Goal: Information Seeking & Learning: Check status

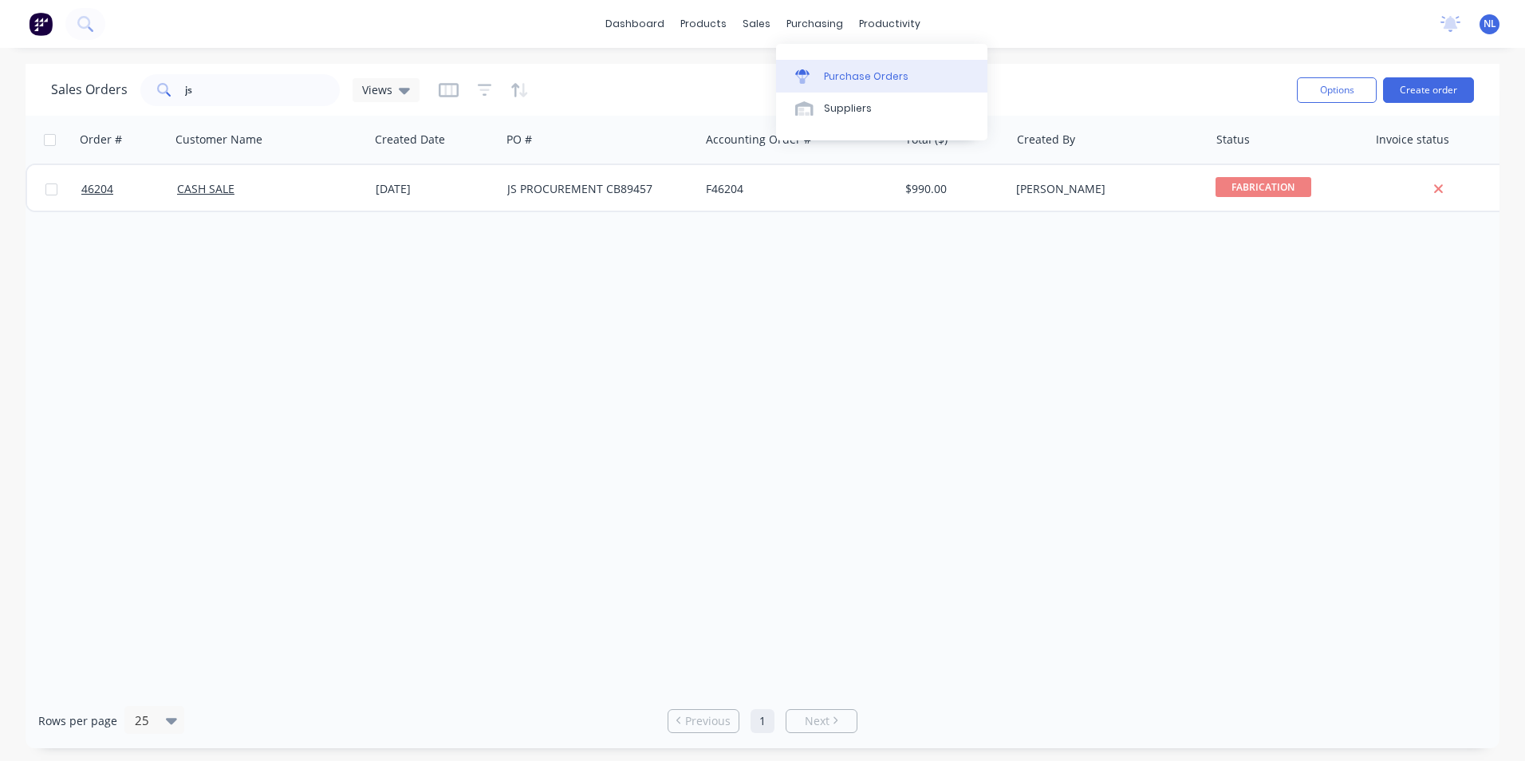
drag, startPoint x: 839, startPoint y: 81, endPoint x: 865, endPoint y: 81, distance: 25.5
click at [839, 81] on div "Purchase Orders" at bounding box center [866, 76] width 85 height 14
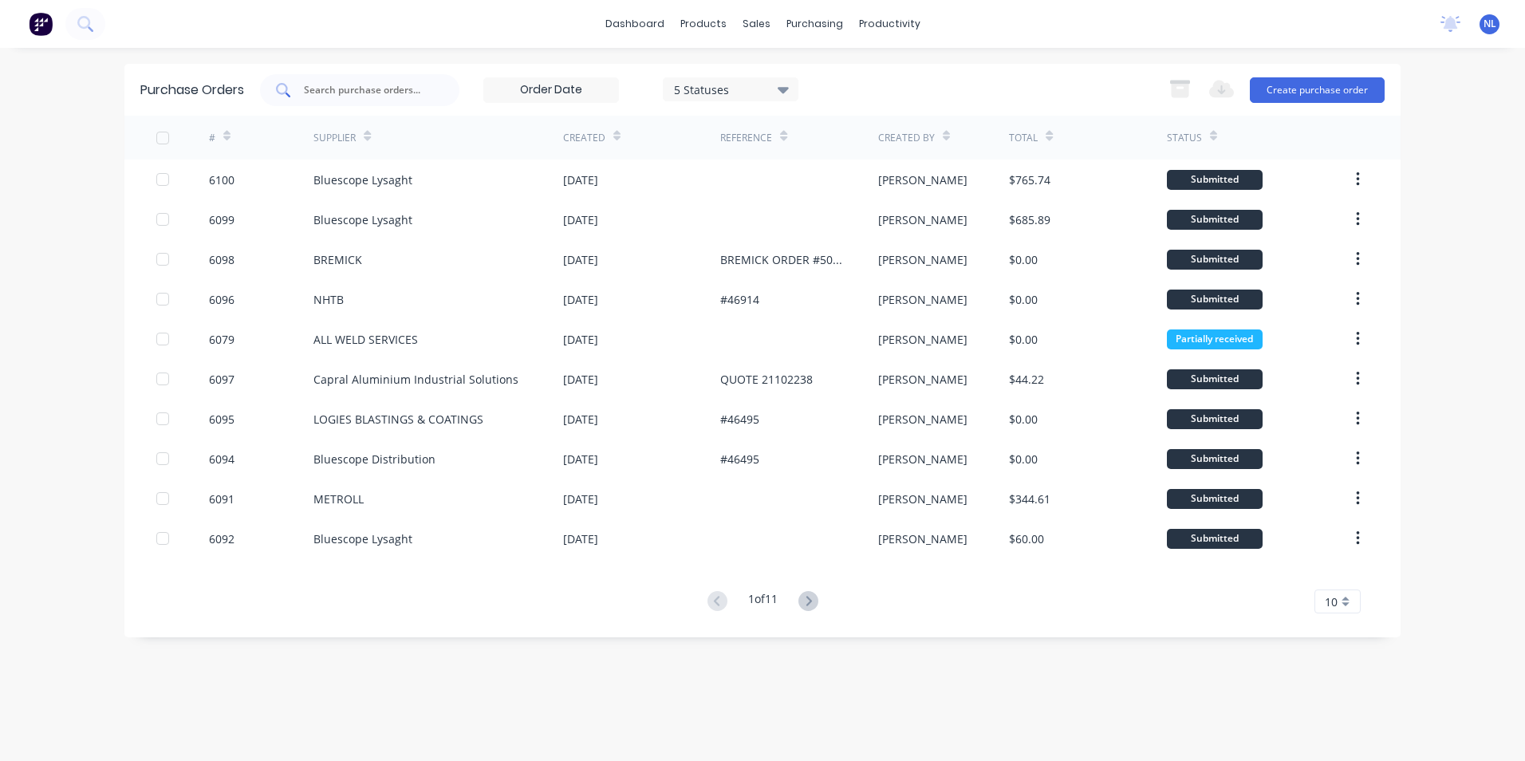
click at [385, 100] on div at bounding box center [359, 90] width 199 height 32
type input "UGL"
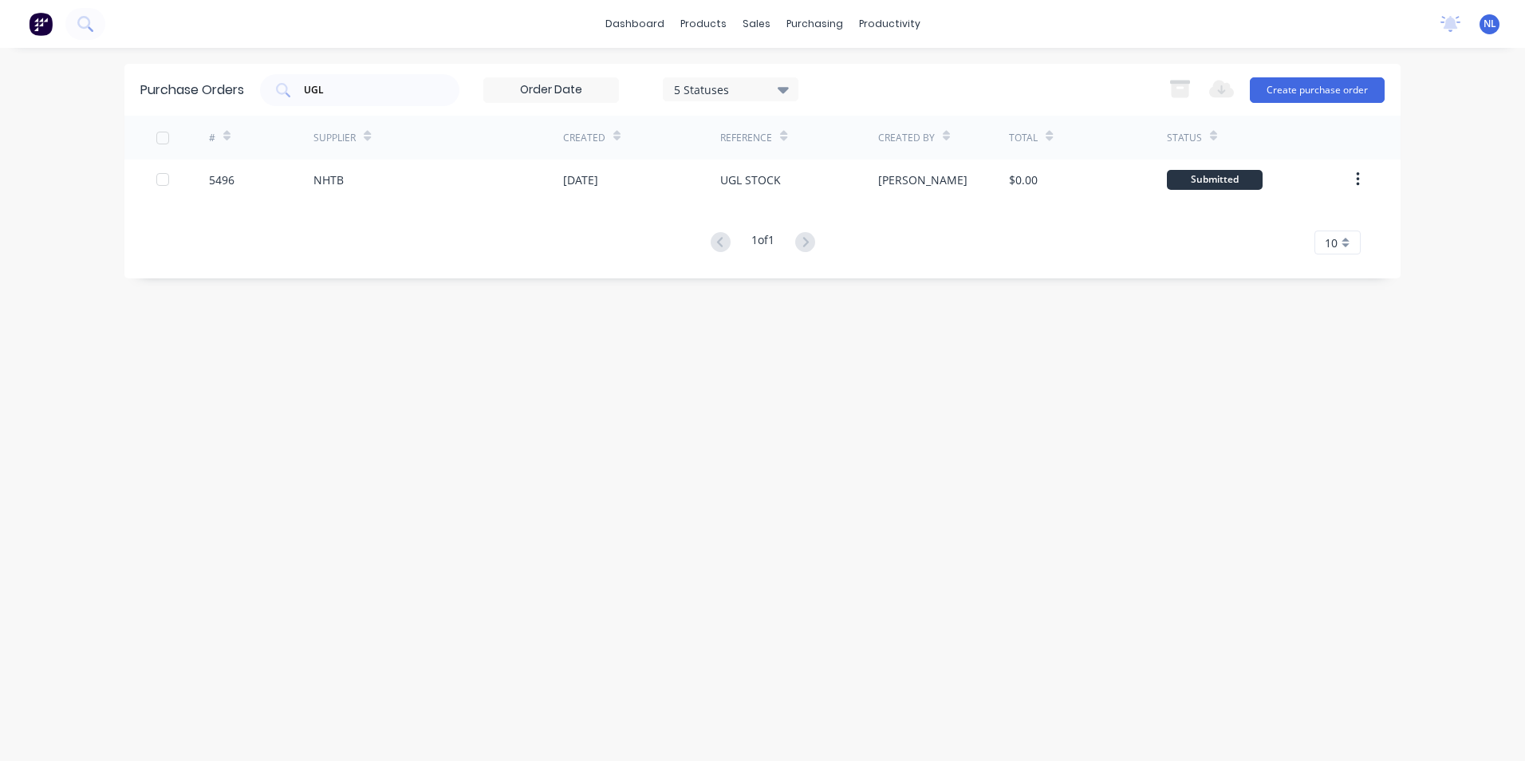
click at [754, 91] on div "5 Statuses" at bounding box center [731, 89] width 114 height 17
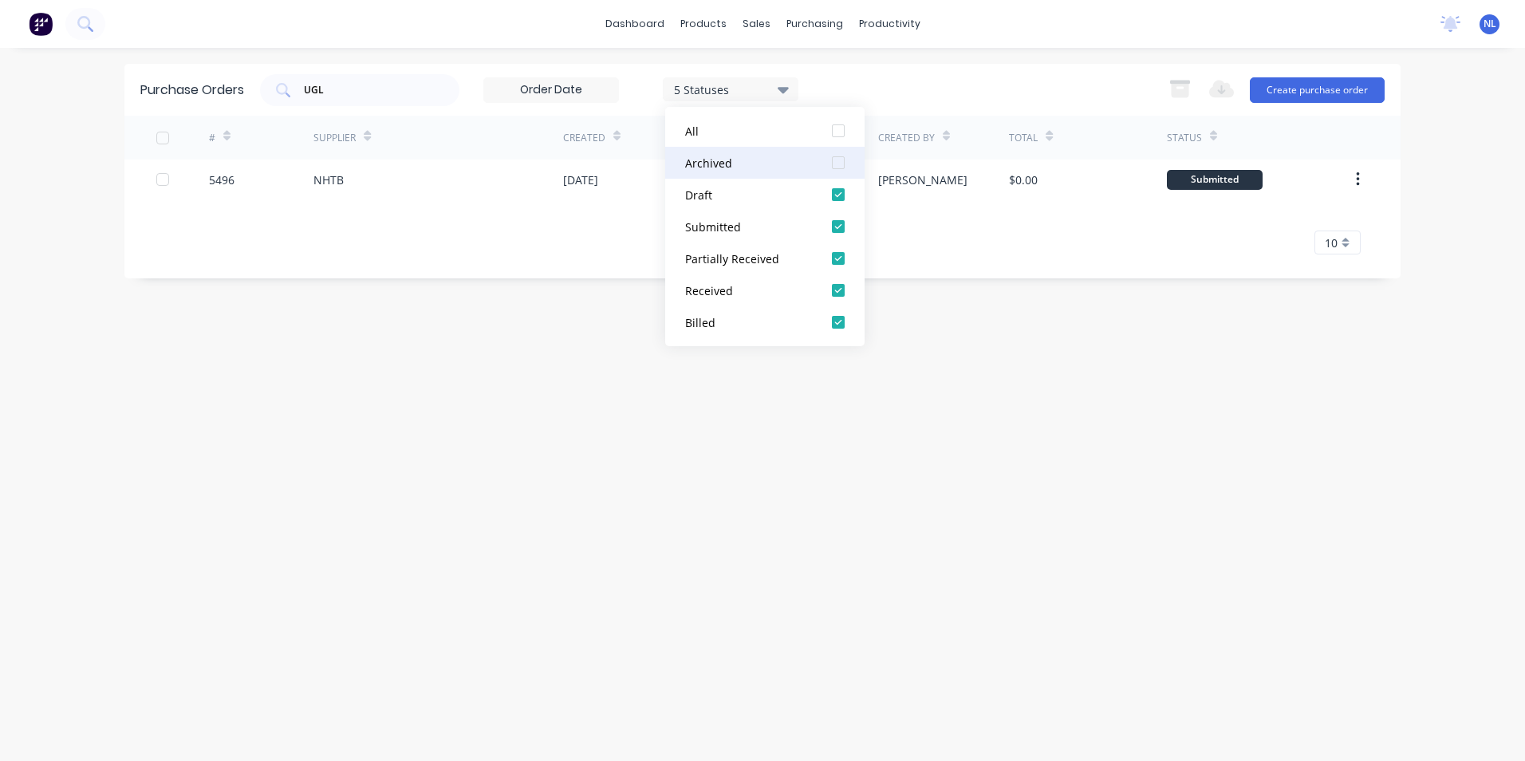
click at [775, 158] on div "Archived" at bounding box center [749, 163] width 128 height 17
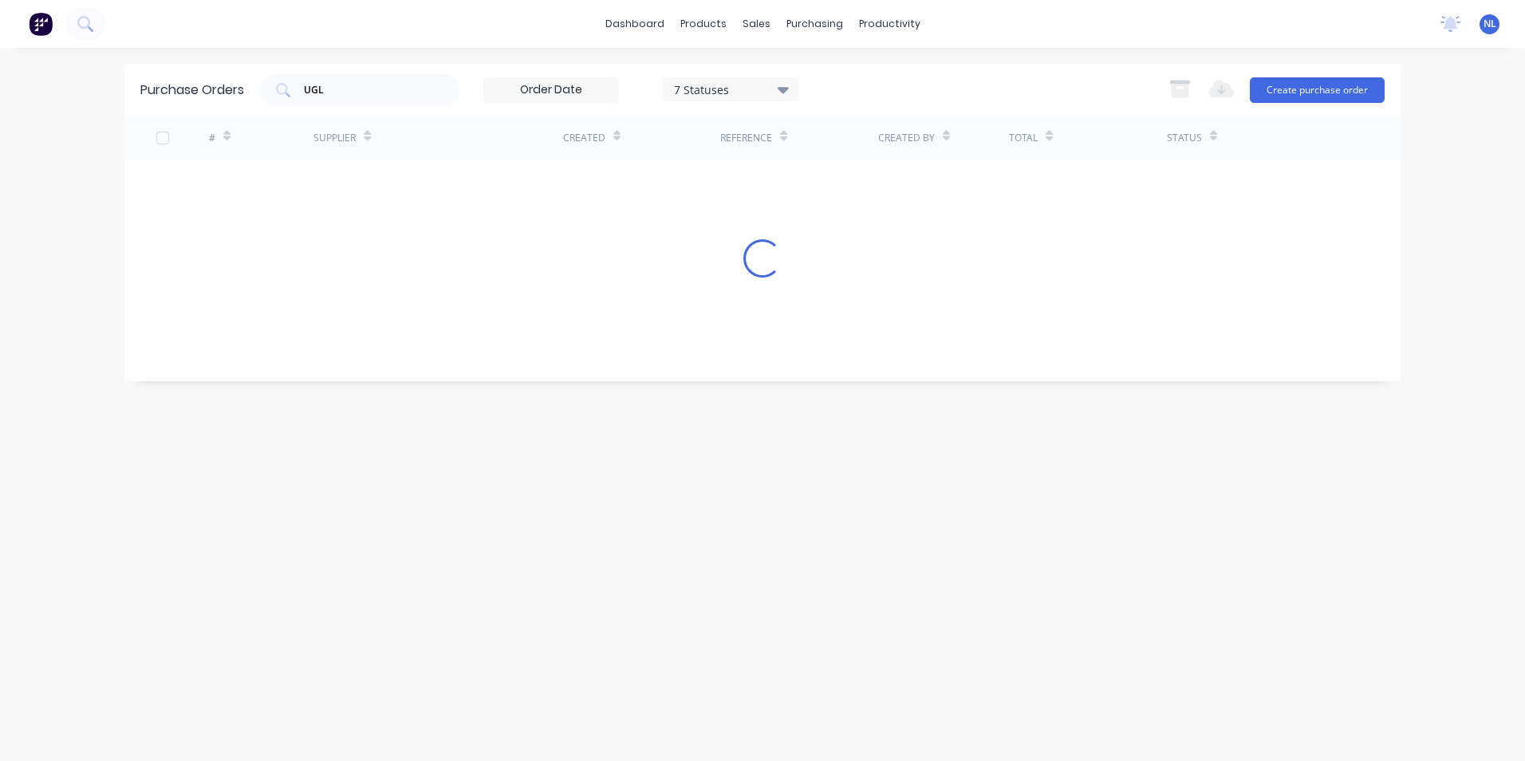
click at [1015, 88] on div "UGL 7 Statuses 7 Statuses Export to Excel (XLSX) Create purchase order" at bounding box center [822, 90] width 1125 height 32
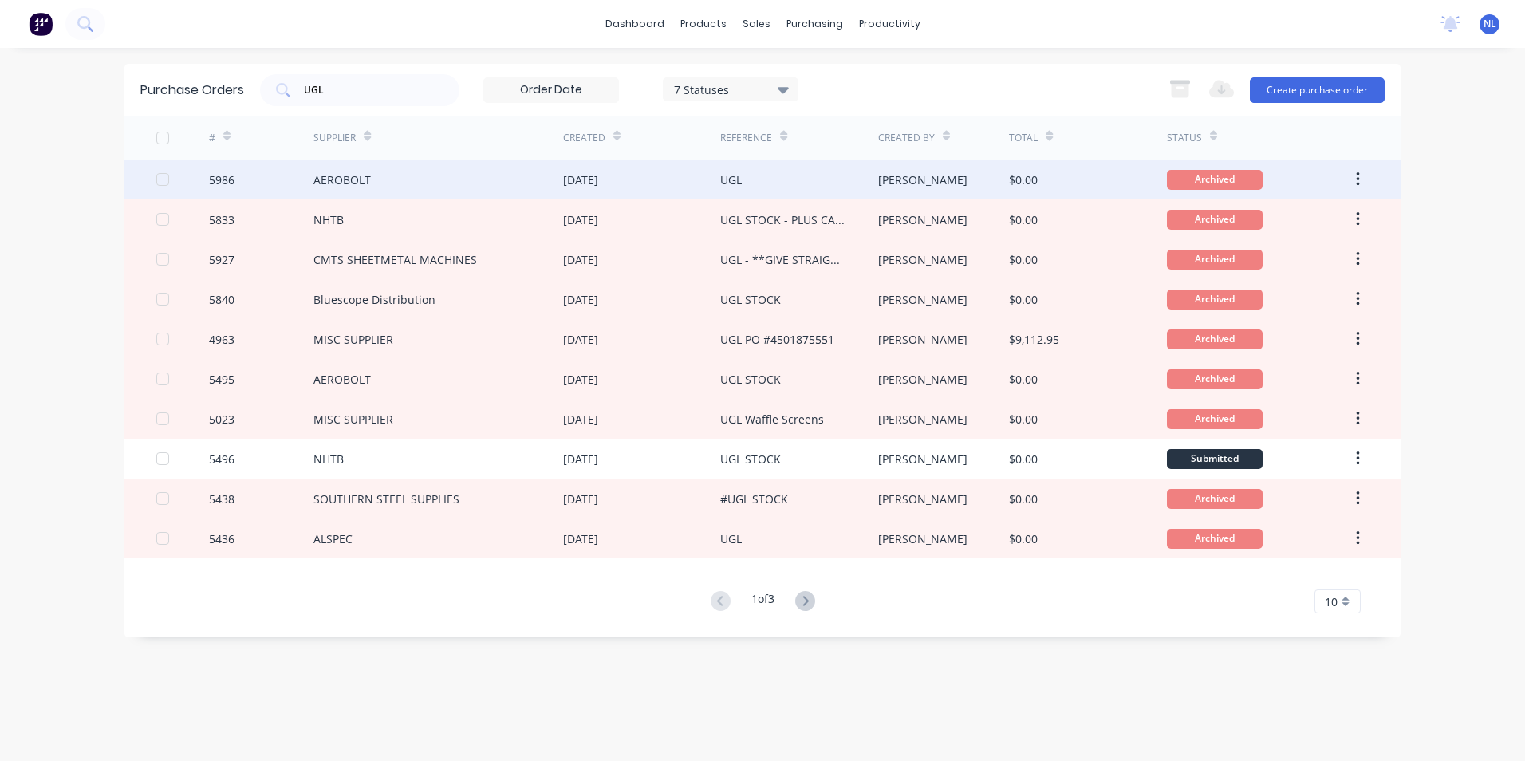
click at [644, 177] on div "[DATE]" at bounding box center [641, 180] width 157 height 40
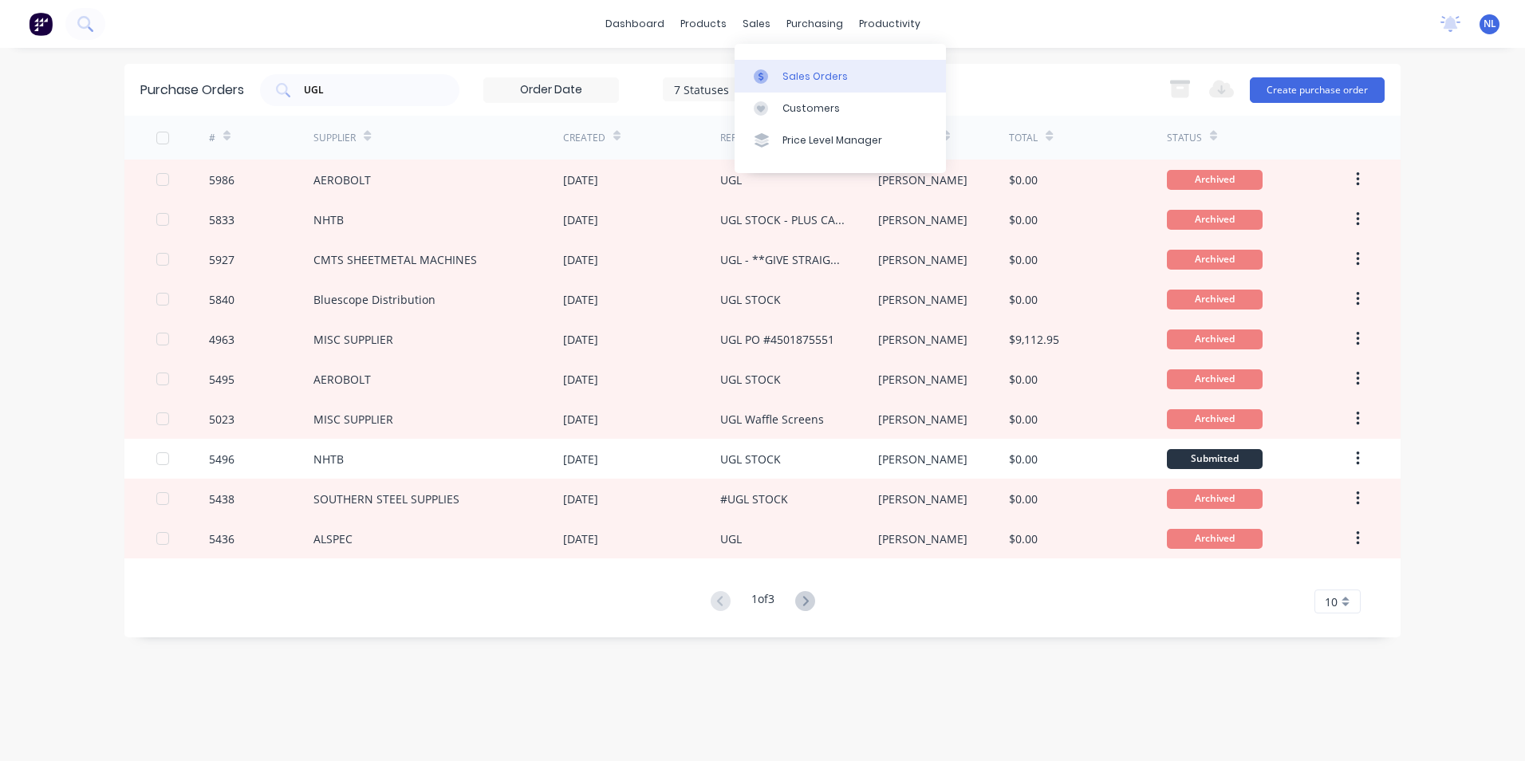
click at [774, 77] on div at bounding box center [766, 76] width 24 height 14
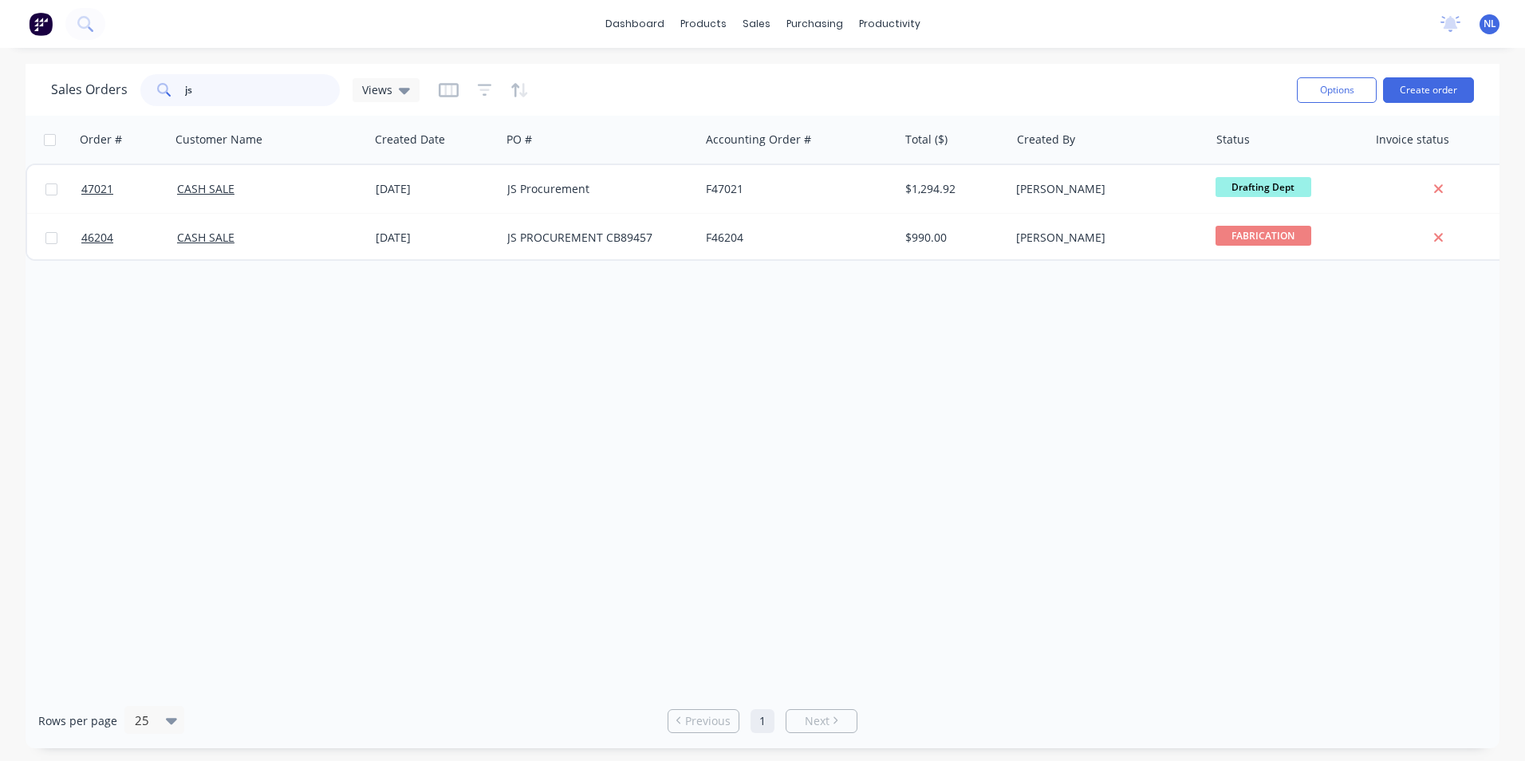
drag, startPoint x: 325, startPoint y: 95, endPoint x: 61, endPoint y: 125, distance: 266.5
click at [61, 125] on div "Sales Orders js Views Options Create order Order # Customer Name Created Date P…" at bounding box center [763, 406] width 1474 height 684
type input "[PERSON_NAME]"
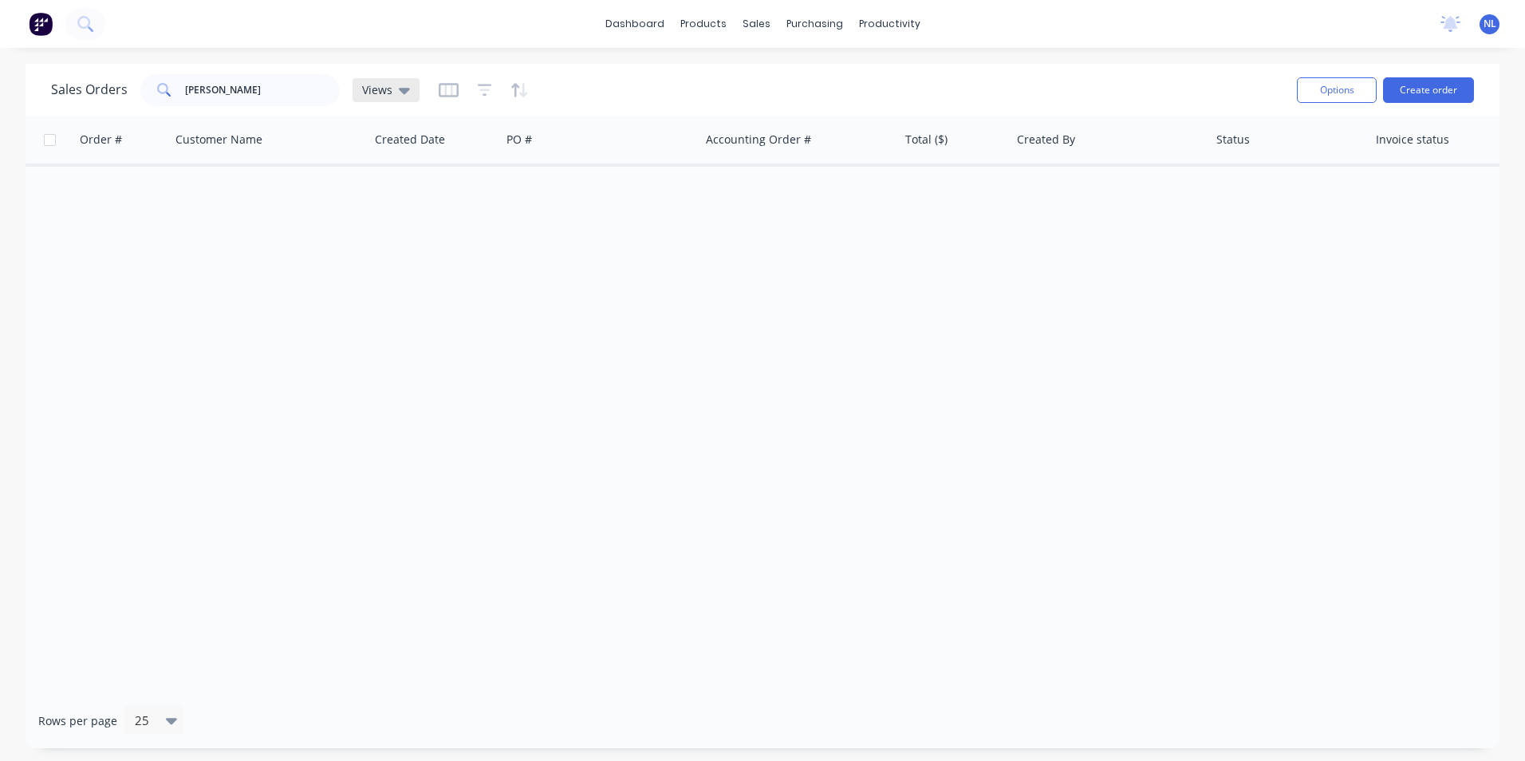
click at [387, 96] on span "Views" at bounding box center [377, 89] width 30 height 17
click at [278, 83] on input "[PERSON_NAME]" at bounding box center [263, 90] width 156 height 32
click at [804, 114] on div "Customers" at bounding box center [810, 108] width 57 height 14
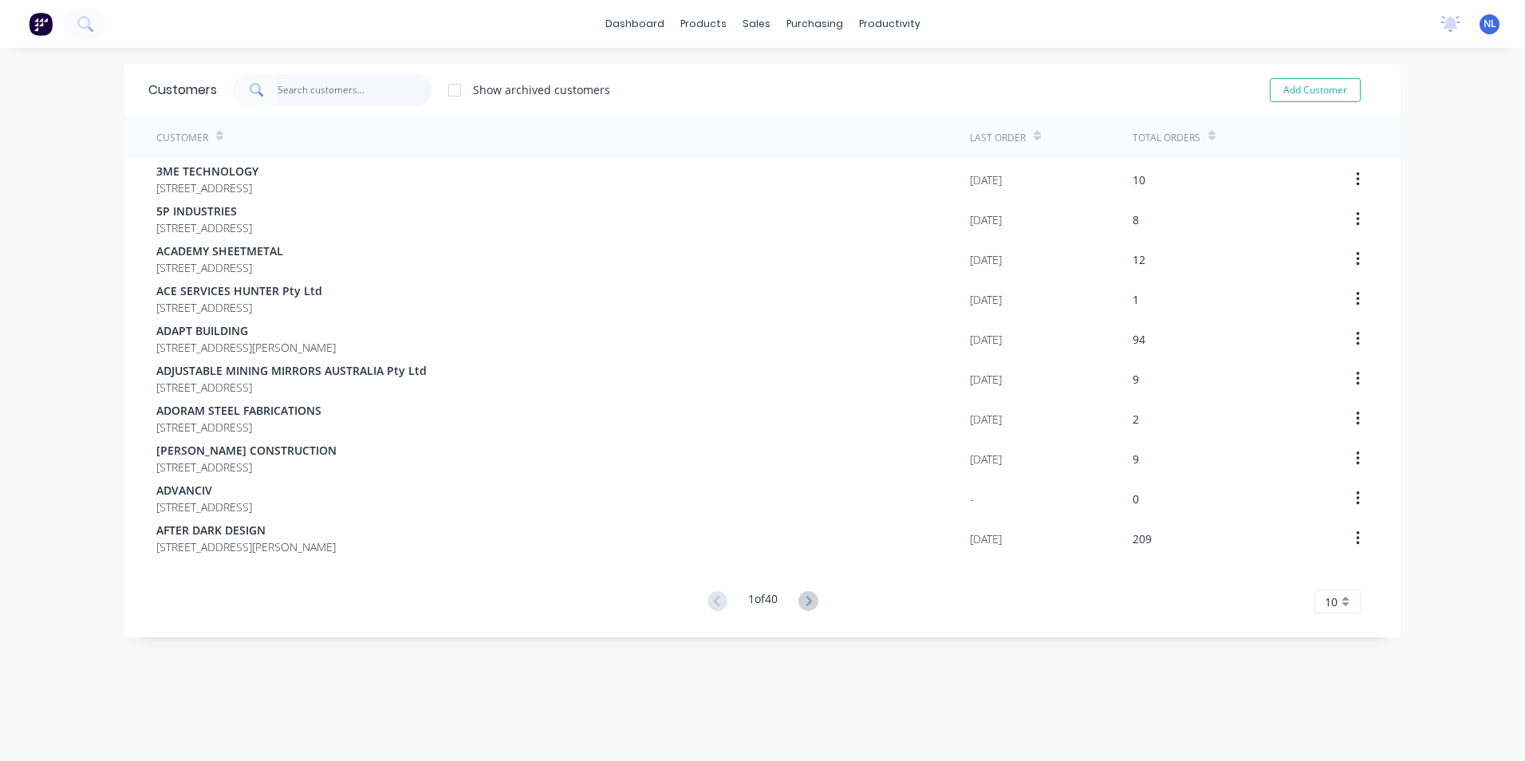
click at [294, 100] on input "text" at bounding box center [356, 90] width 156 height 32
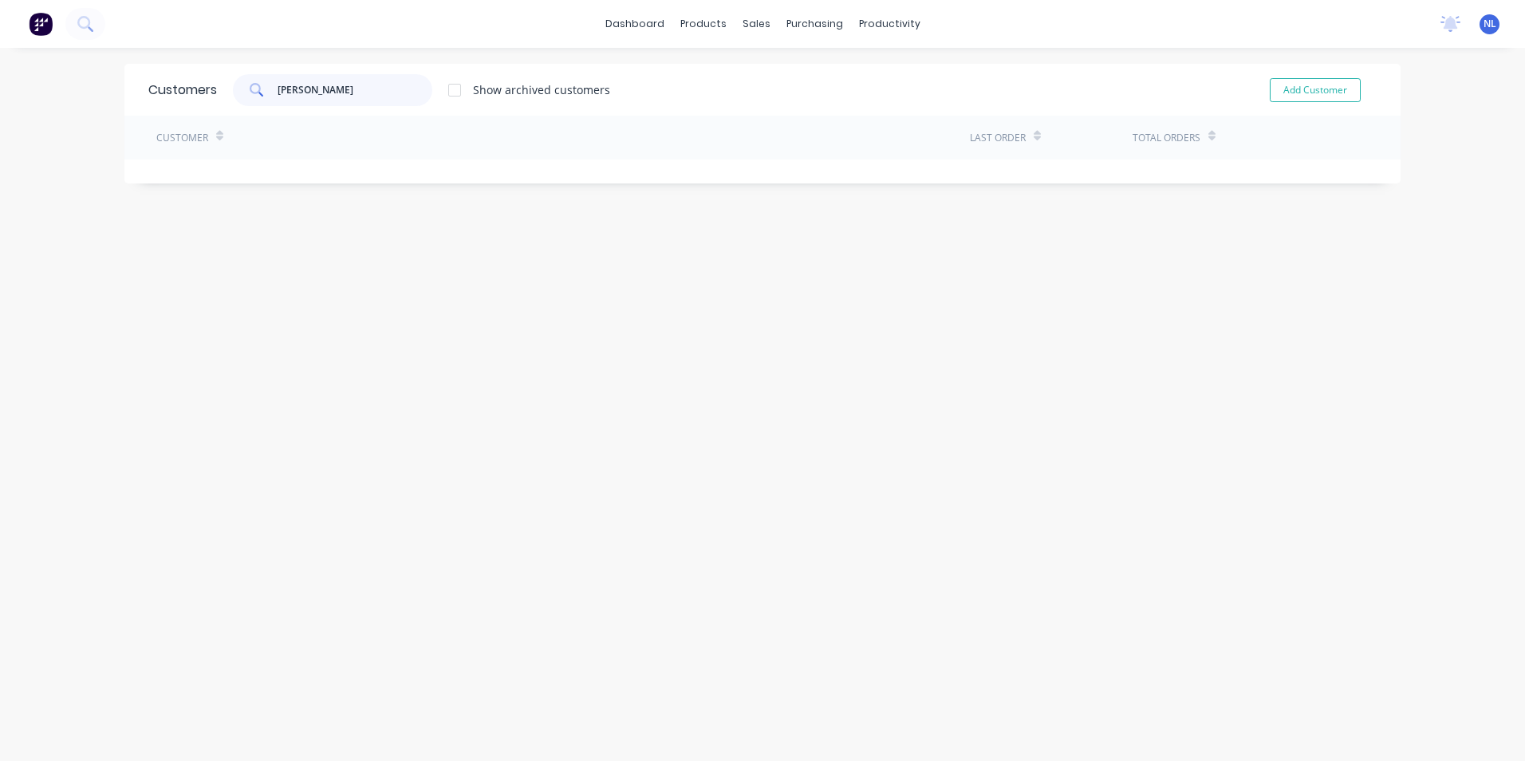
type input "[PERSON_NAME]"
drag, startPoint x: 334, startPoint y: 91, endPoint x: 224, endPoint y: 108, distance: 111.5
click at [224, 108] on div "Customers [PERSON_NAME] Show archived customers Add Customer" at bounding box center [762, 90] width 1276 height 52
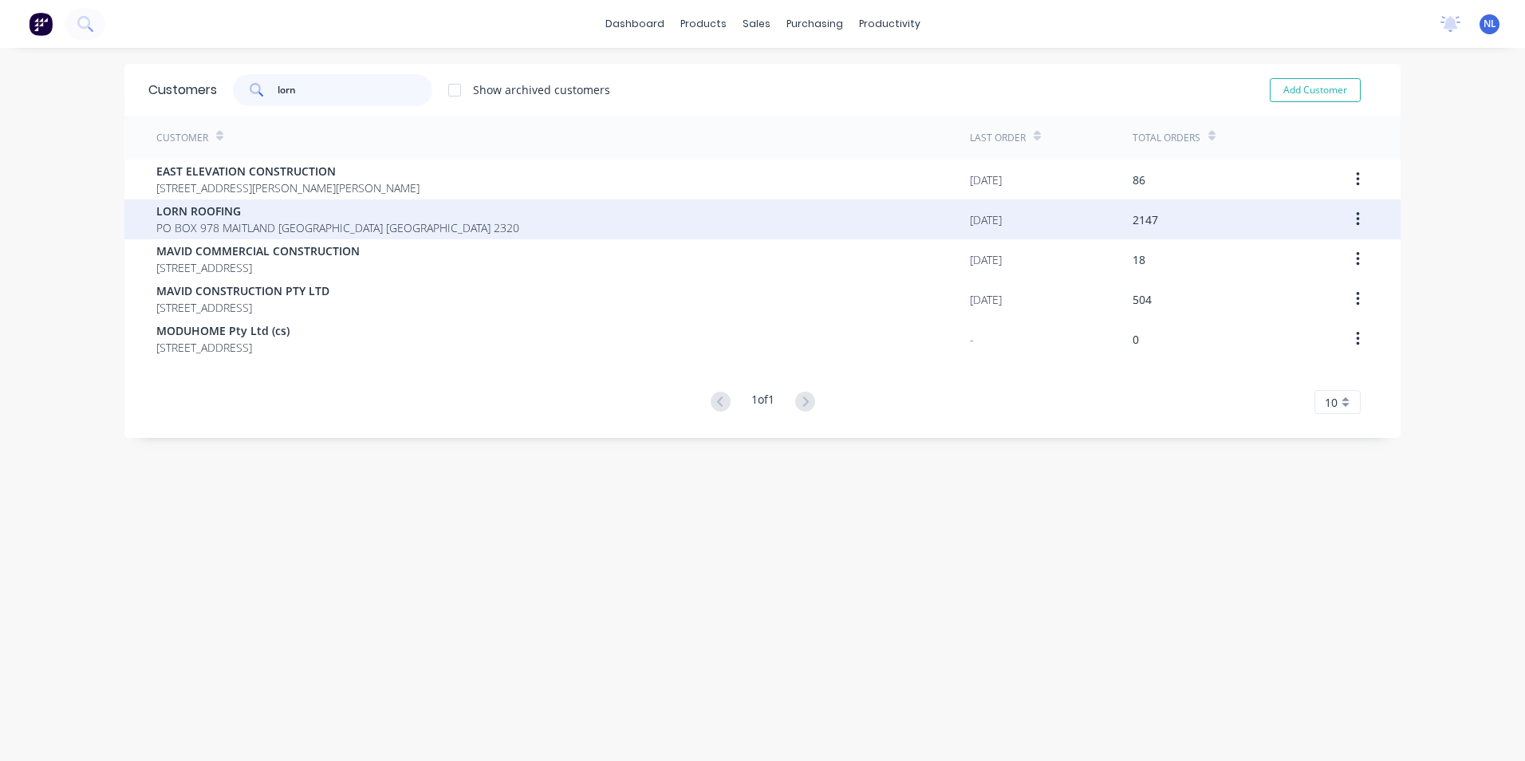
type input "lorn"
click at [380, 229] on span "PO BOX 978 MAITLAND [GEOGRAPHIC_DATA] [GEOGRAPHIC_DATA] 2320" at bounding box center [337, 227] width 363 height 17
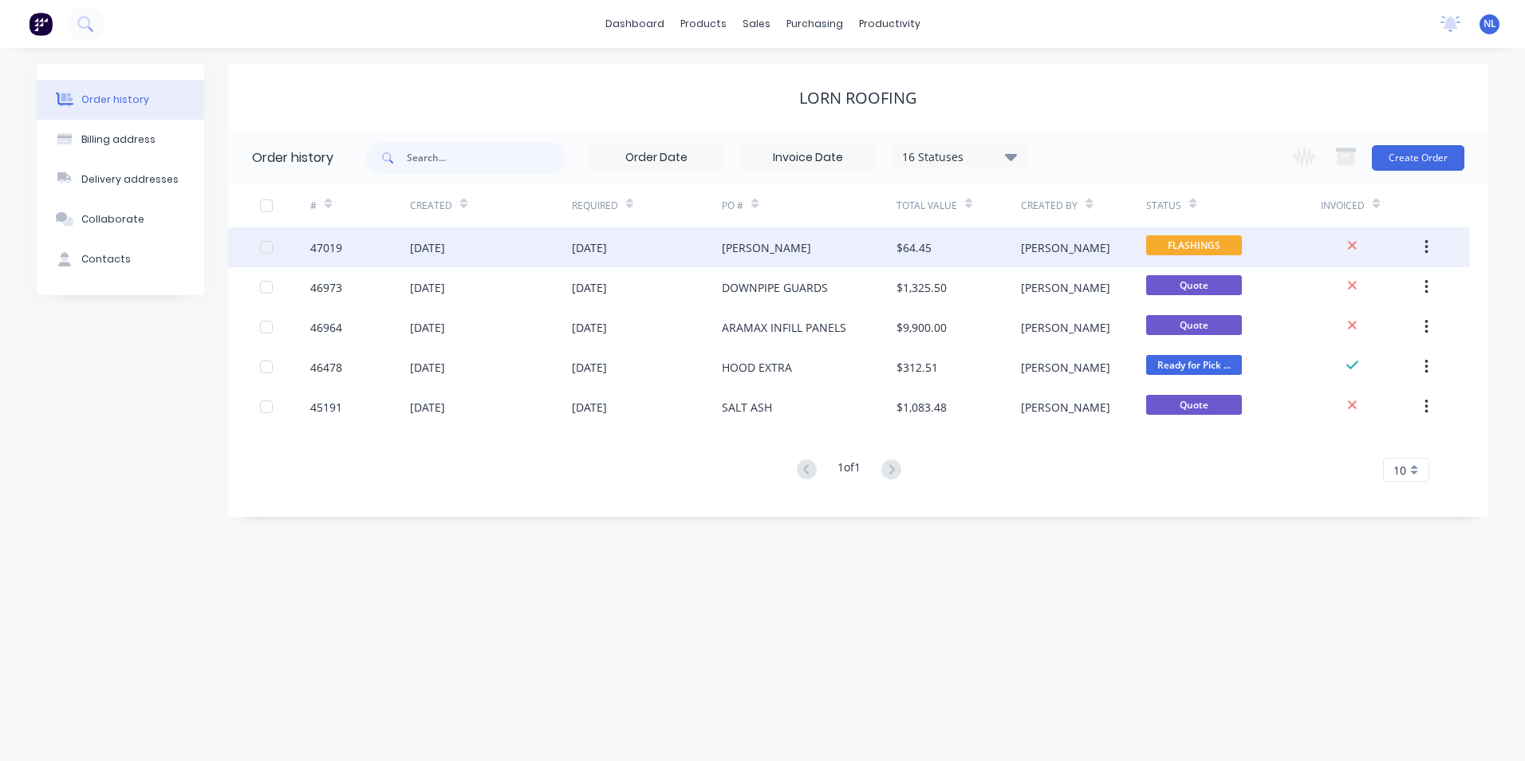
click at [491, 258] on div "[DATE]" at bounding box center [491, 247] width 162 height 40
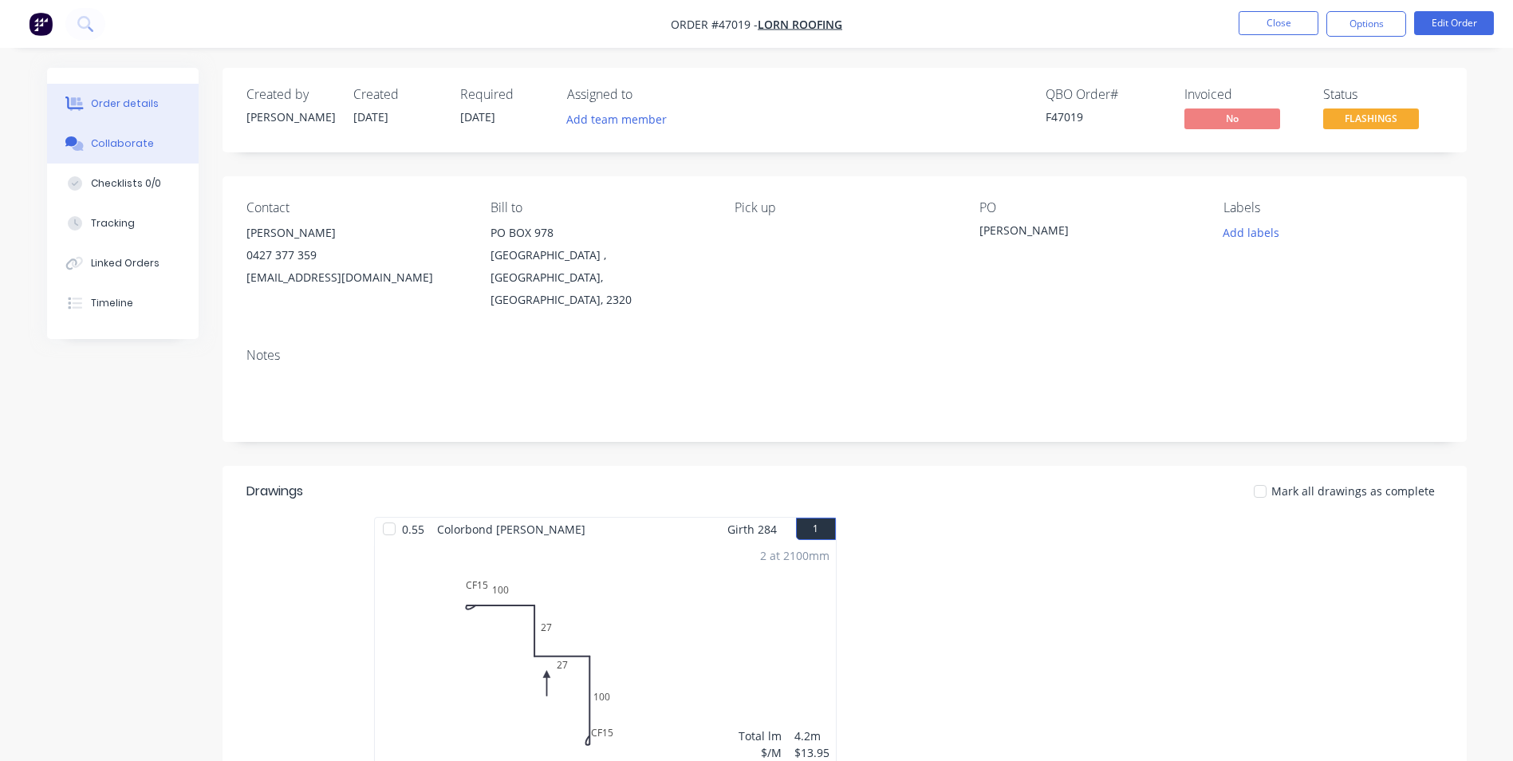
click at [133, 149] on div "Collaborate" at bounding box center [122, 143] width 63 height 14
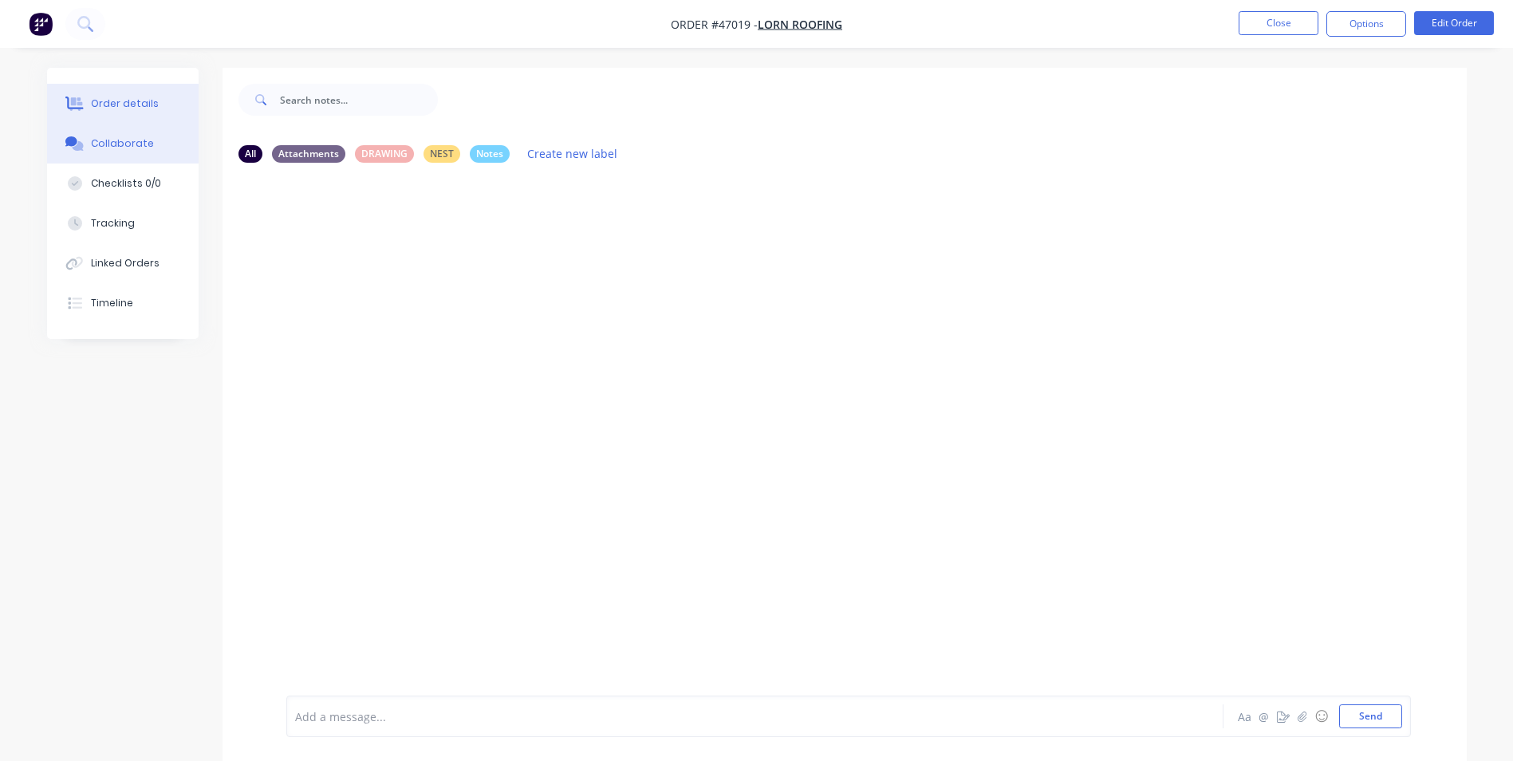
click at [111, 109] on div "Order details" at bounding box center [125, 104] width 68 height 14
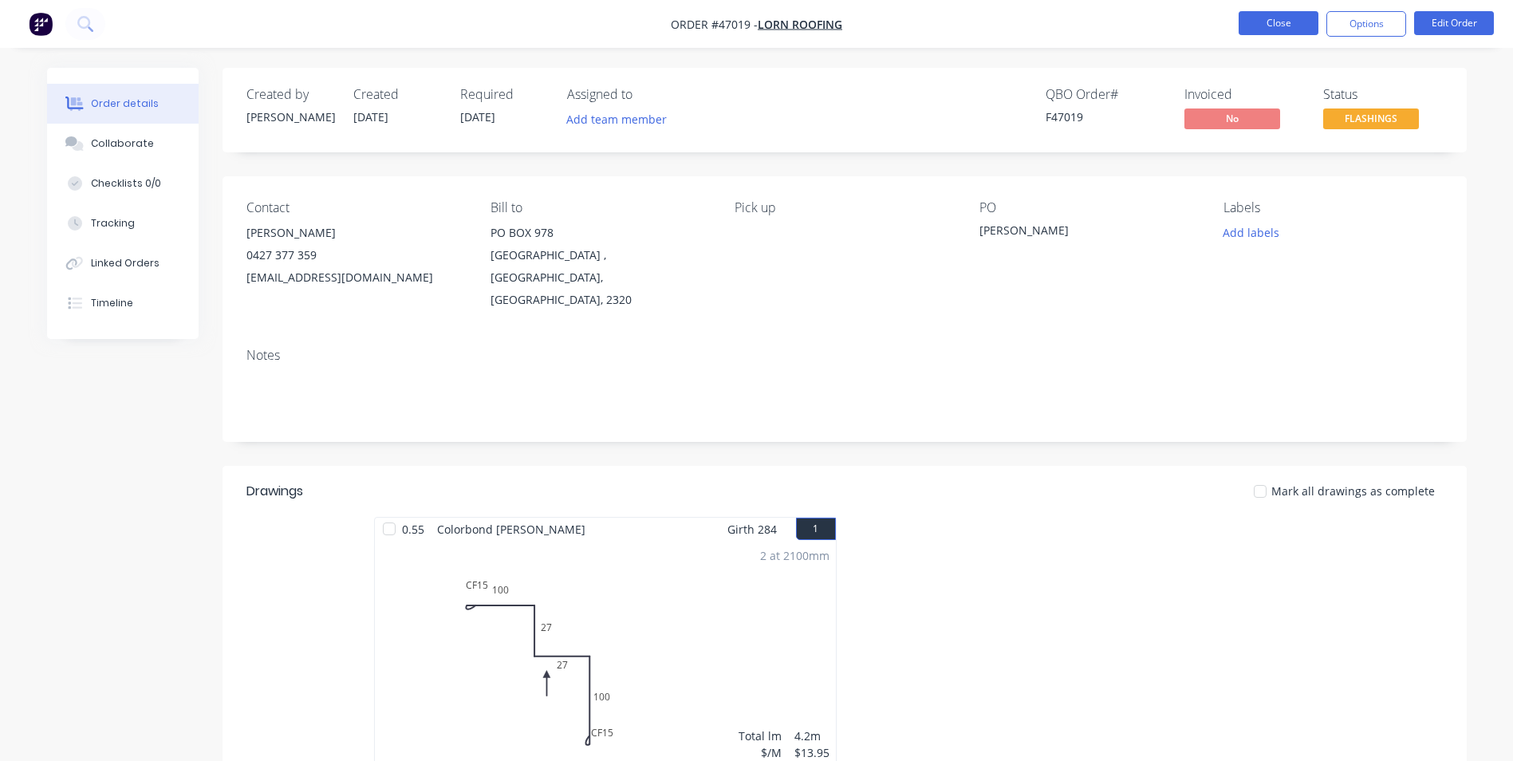
click at [1276, 20] on button "Close" at bounding box center [1279, 23] width 80 height 24
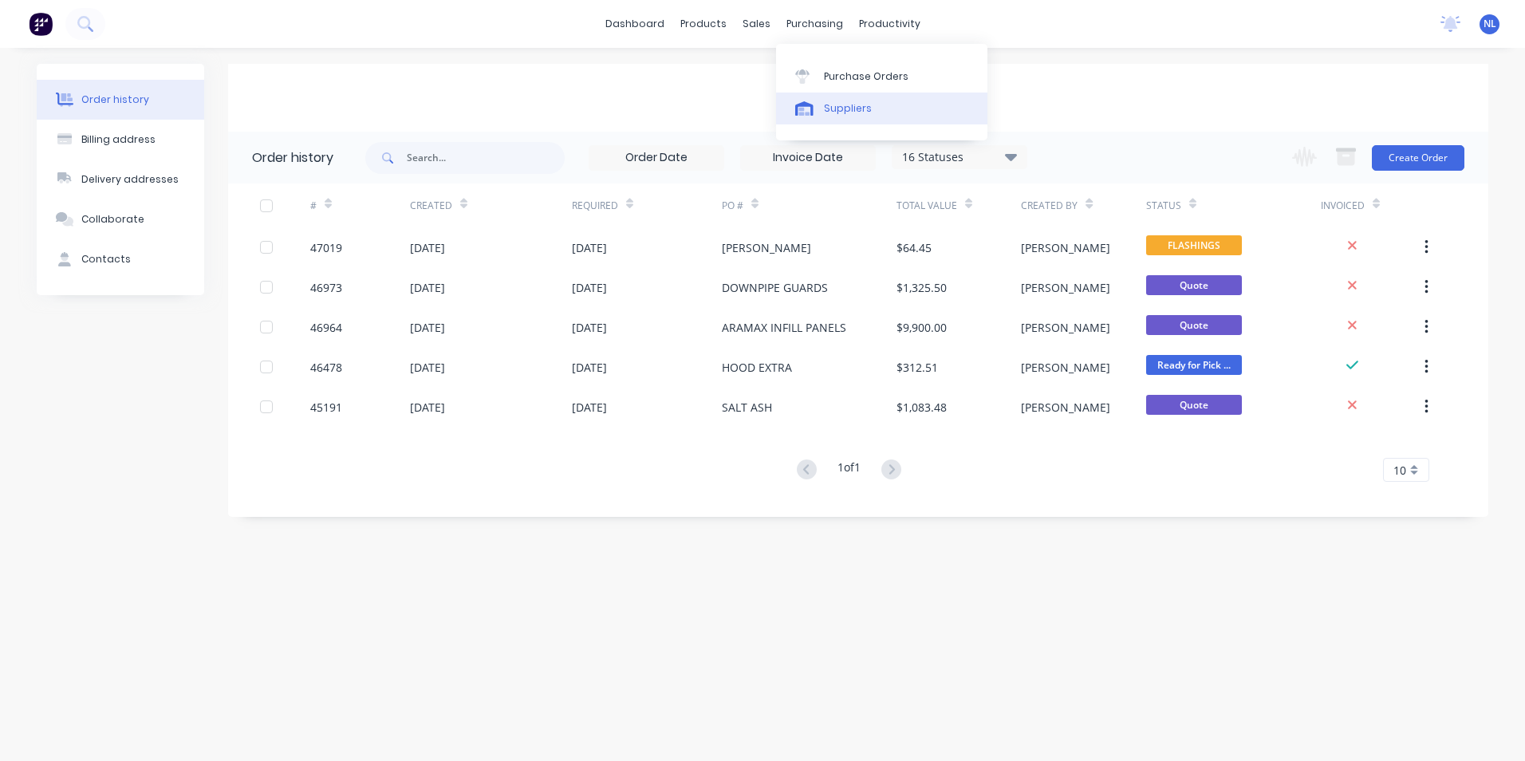
click at [821, 93] on link "Suppliers" at bounding box center [881, 109] width 211 height 32
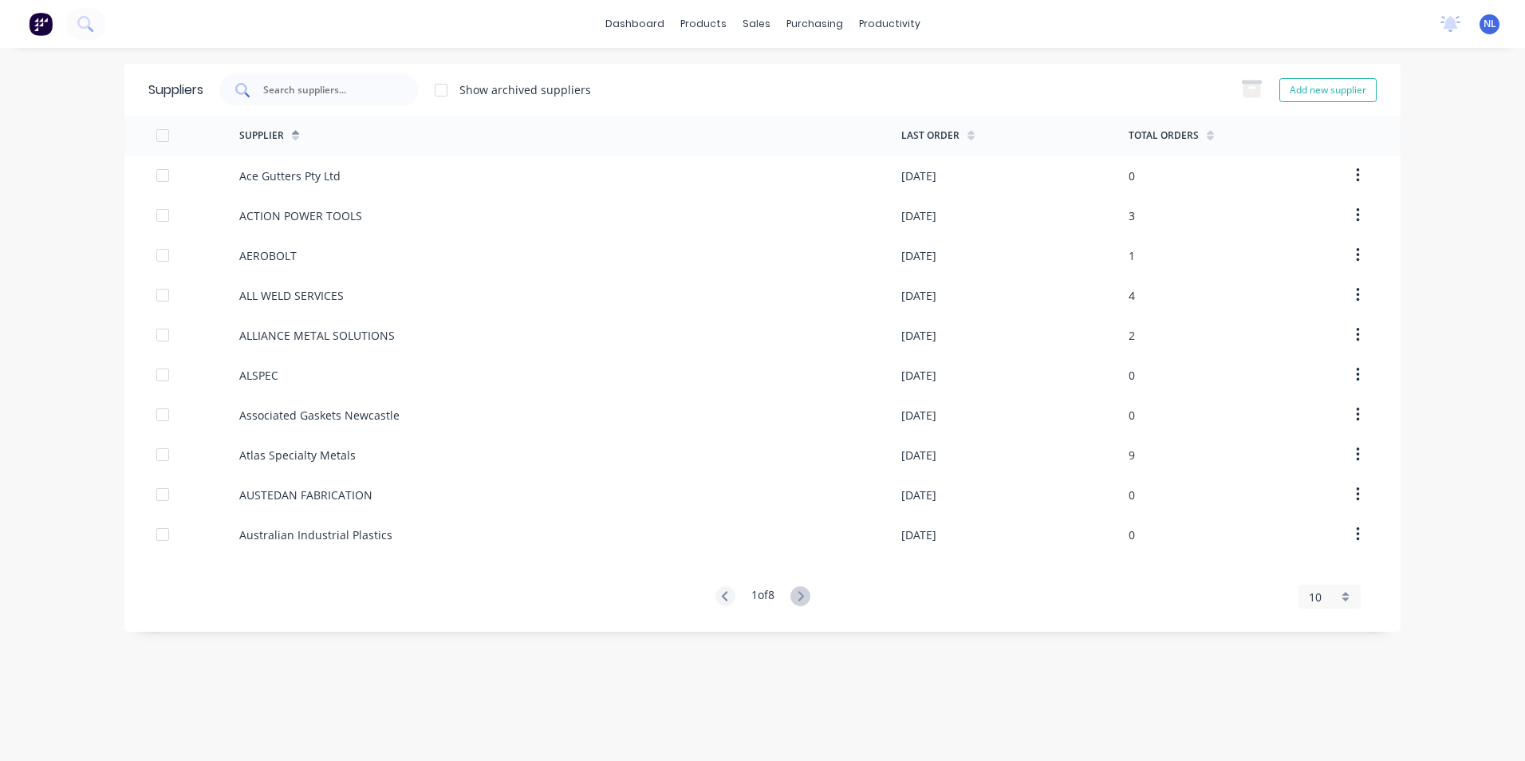
click at [307, 99] on div at bounding box center [318, 90] width 199 height 32
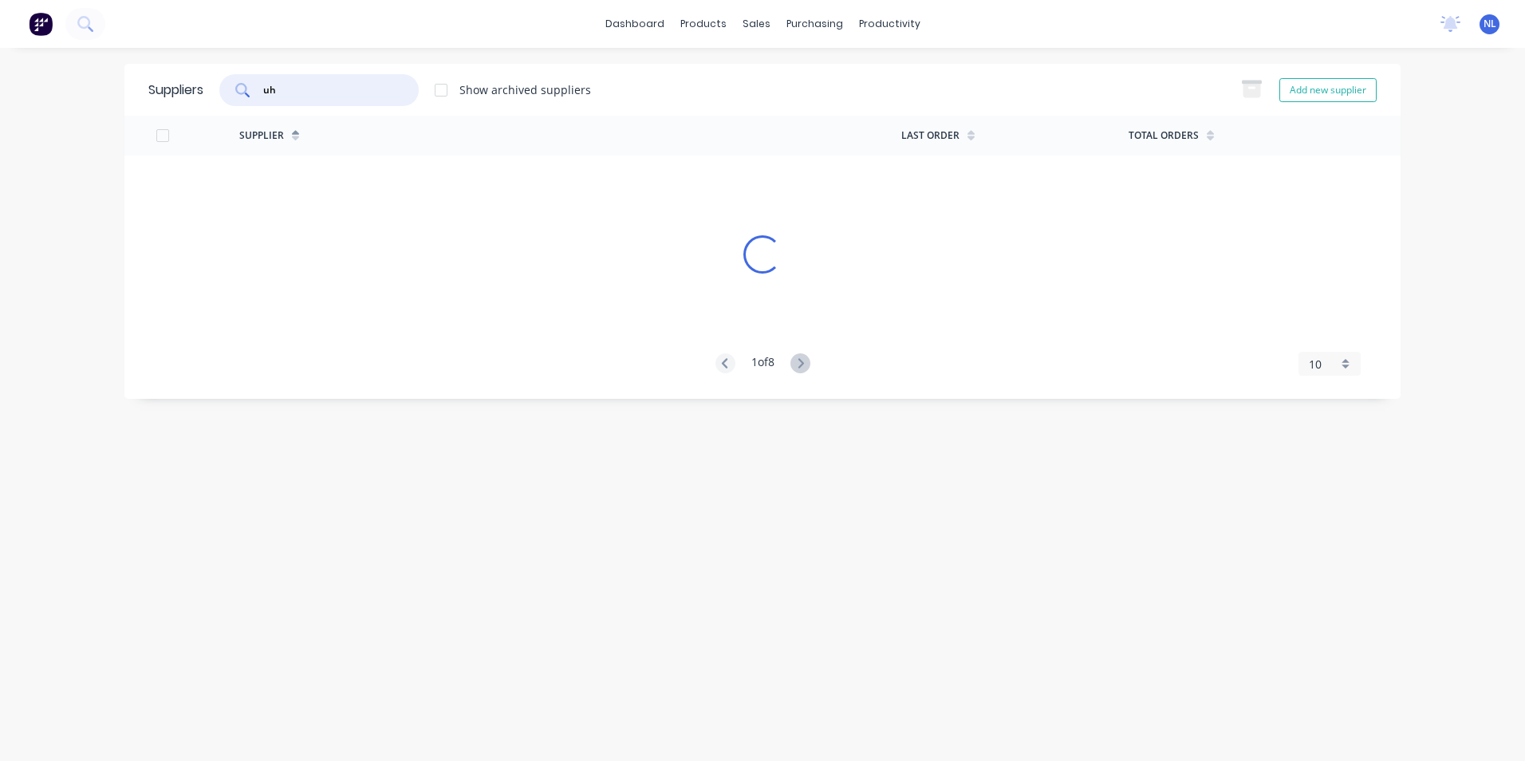
type input "u"
type input "g"
type input "ugl"
drag, startPoint x: 273, startPoint y: 97, endPoint x: 242, endPoint y: 99, distance: 31.1
click at [242, 99] on div "ugl" at bounding box center [318, 90] width 199 height 32
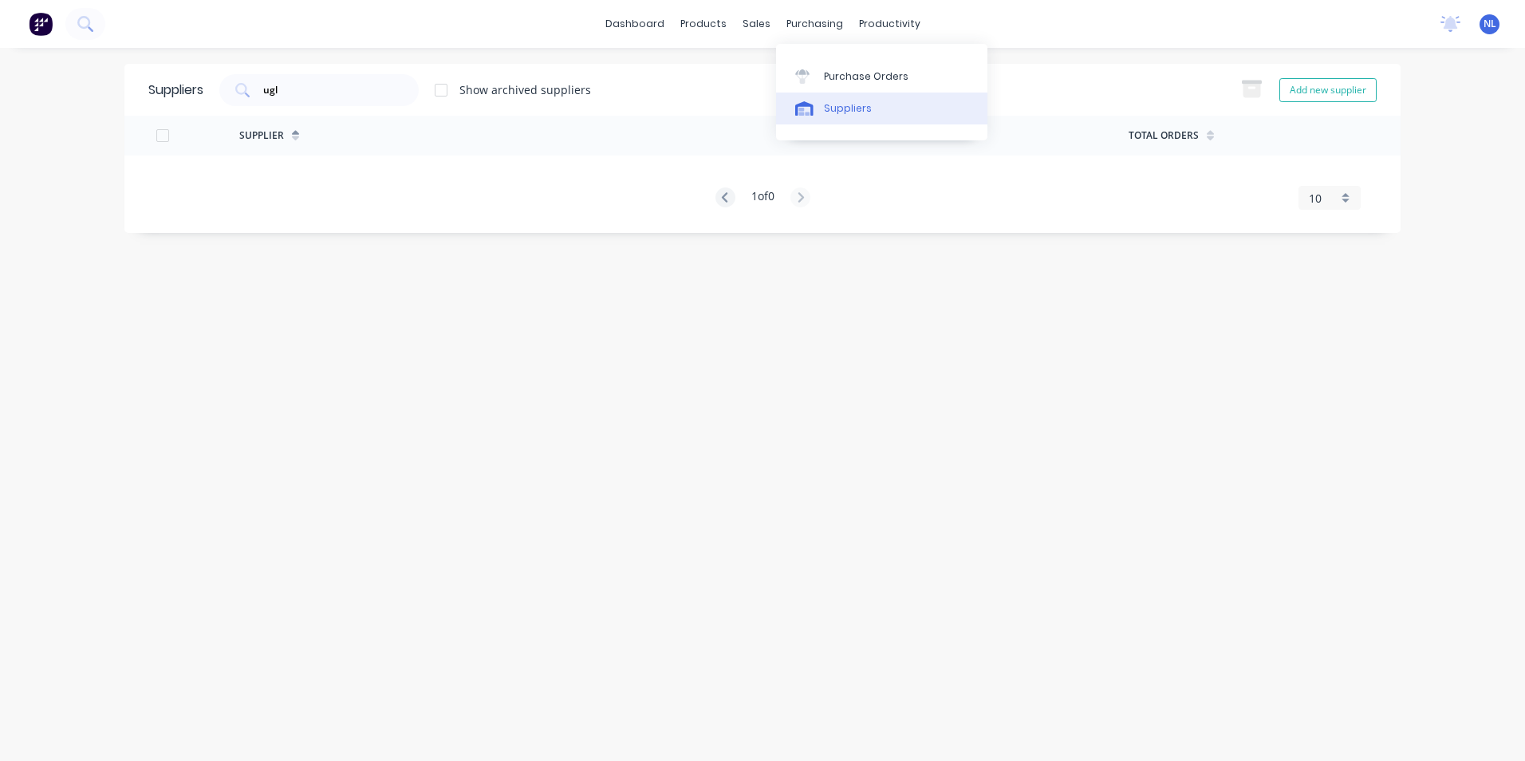
click at [850, 113] on div "Suppliers" at bounding box center [848, 108] width 48 height 14
click at [837, 76] on div "Purchase Orders" at bounding box center [866, 76] width 85 height 14
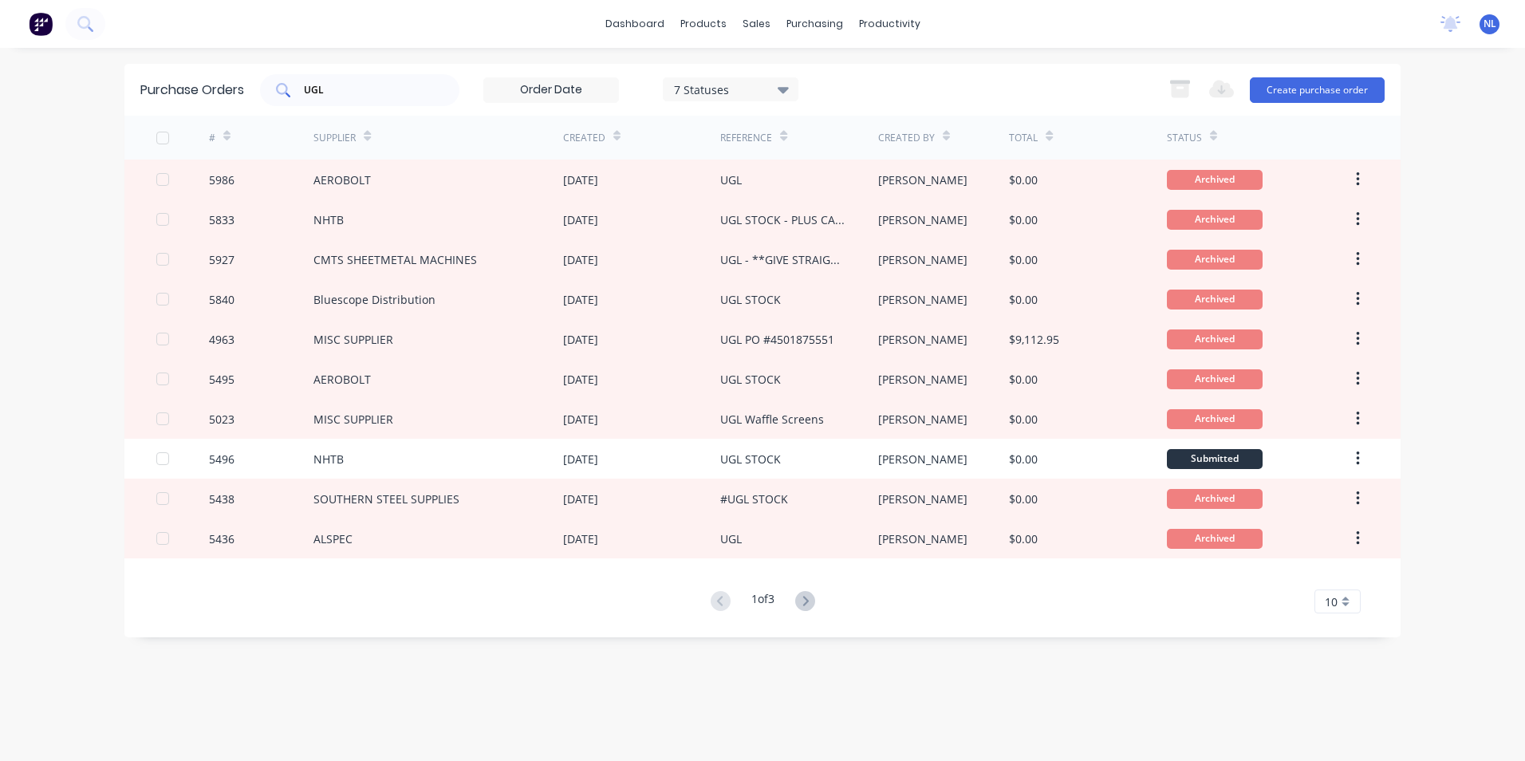
click at [403, 79] on div "UGL" at bounding box center [359, 90] width 199 height 32
click at [763, 99] on div "7 Statuses" at bounding box center [731, 89] width 136 height 24
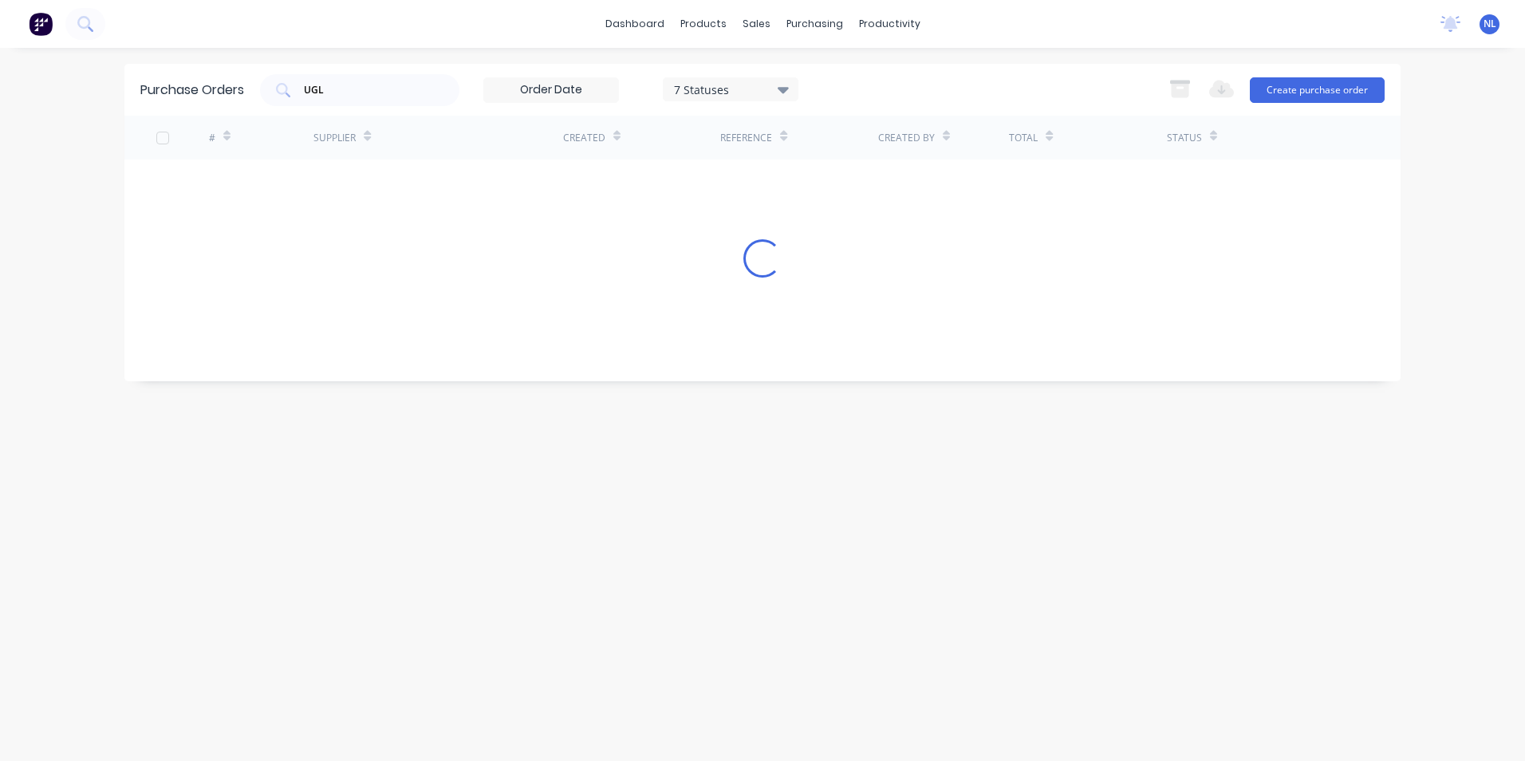
click at [928, 84] on div "UGL 7 Statuses 7 Statuses Export to Excel (XLSX) Create purchase order" at bounding box center [822, 90] width 1125 height 32
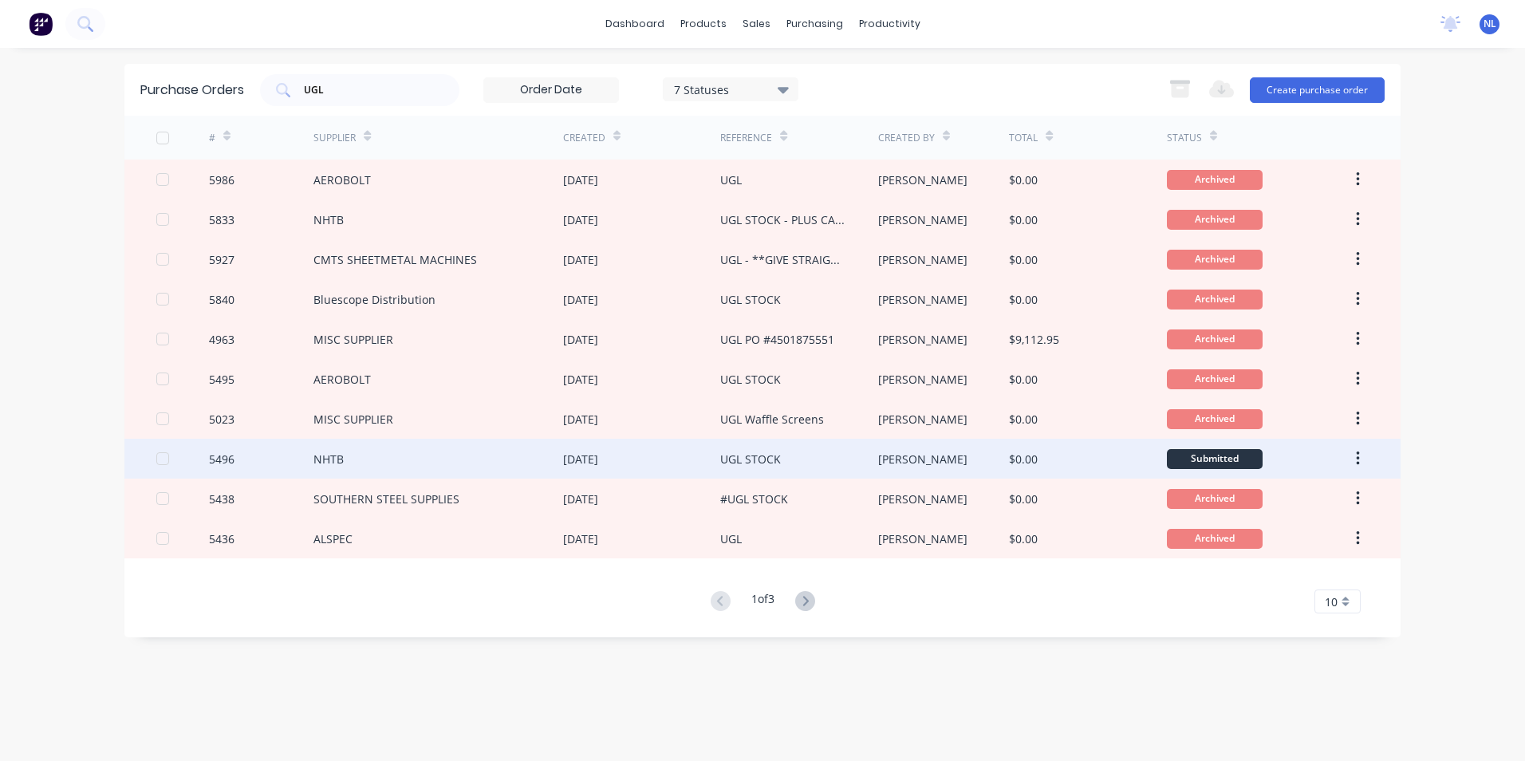
click at [682, 459] on div "[DATE]" at bounding box center [641, 459] width 157 height 40
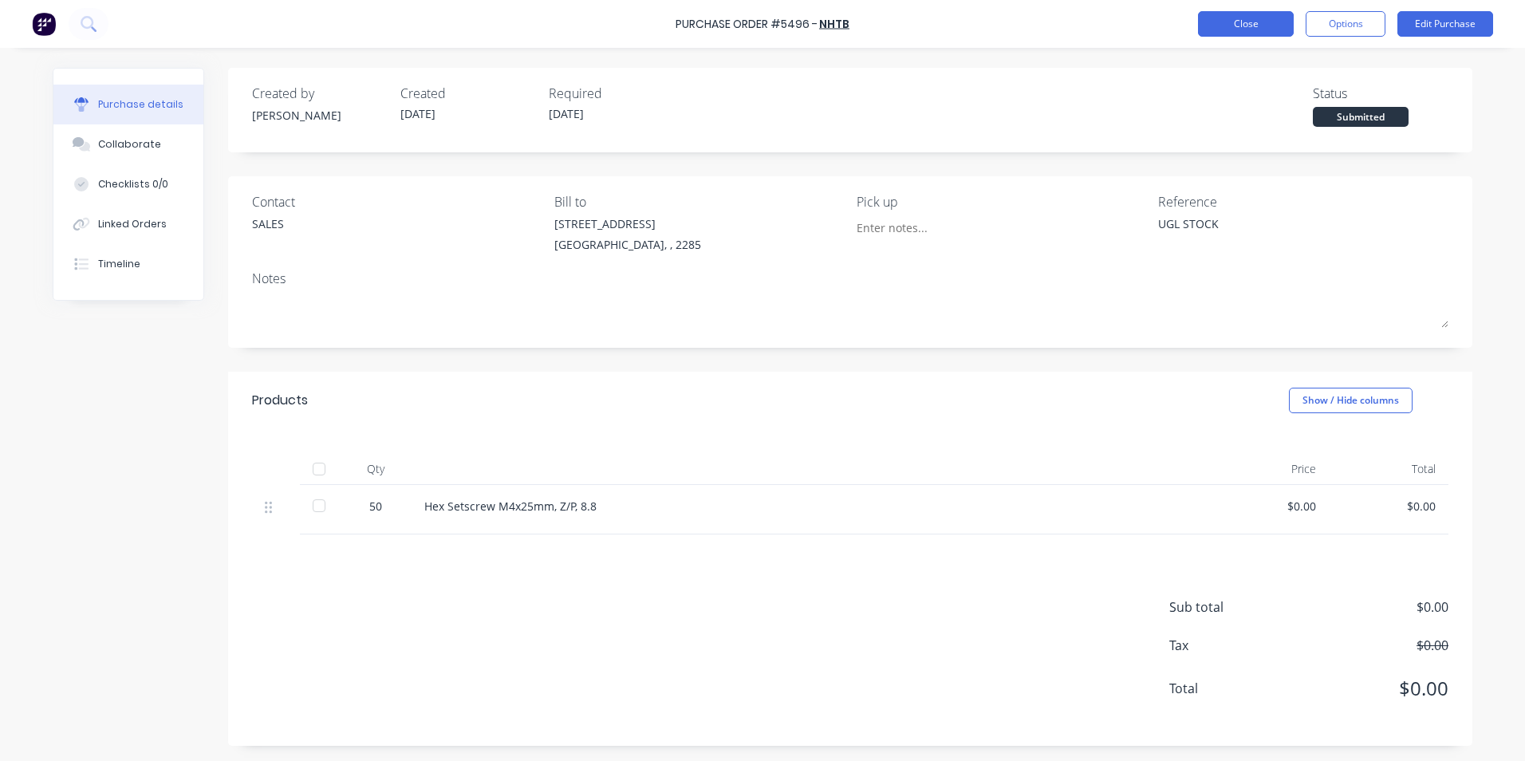
click at [1216, 20] on button "Close" at bounding box center [1246, 24] width 96 height 26
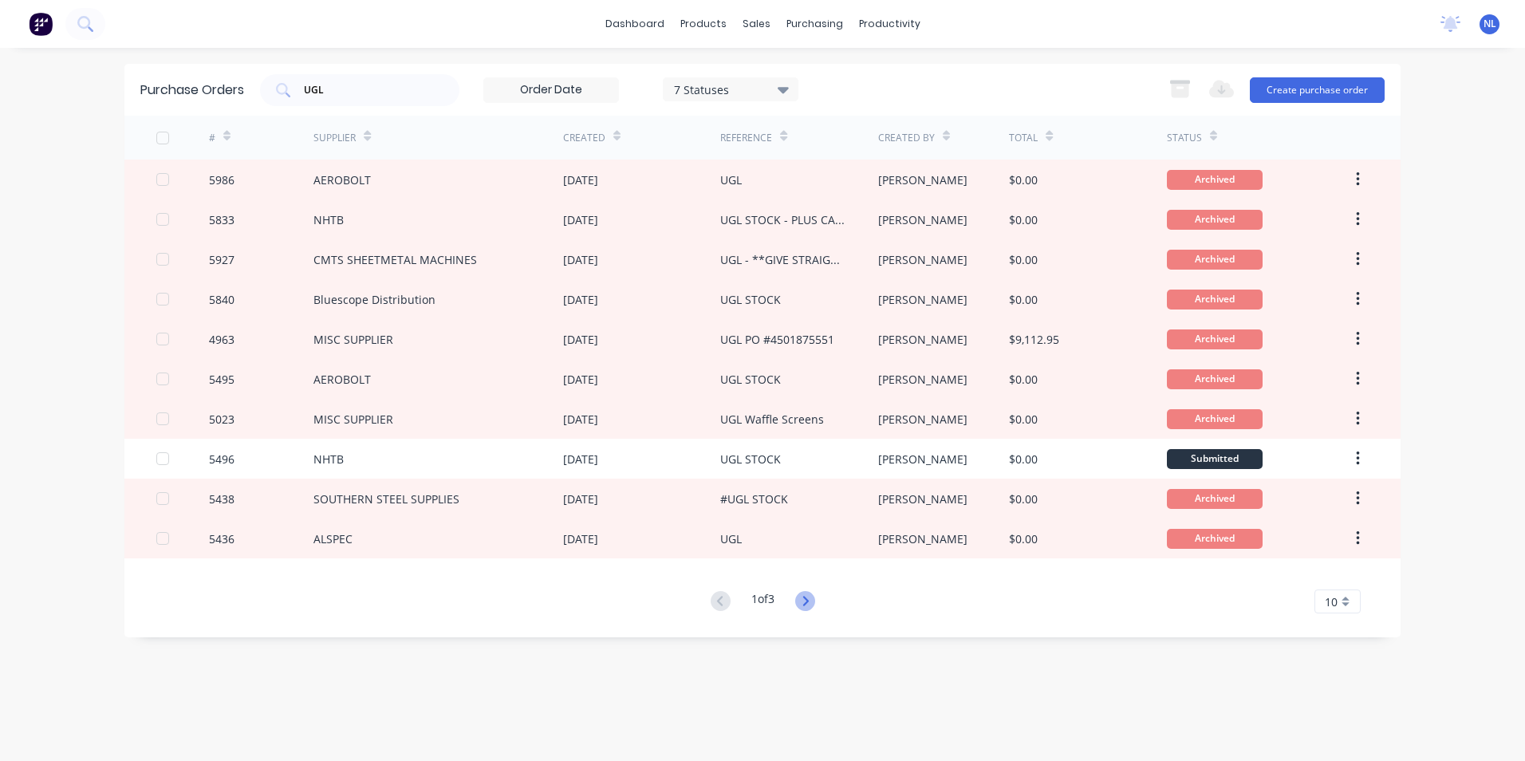
click at [813, 603] on icon at bounding box center [805, 601] width 20 height 20
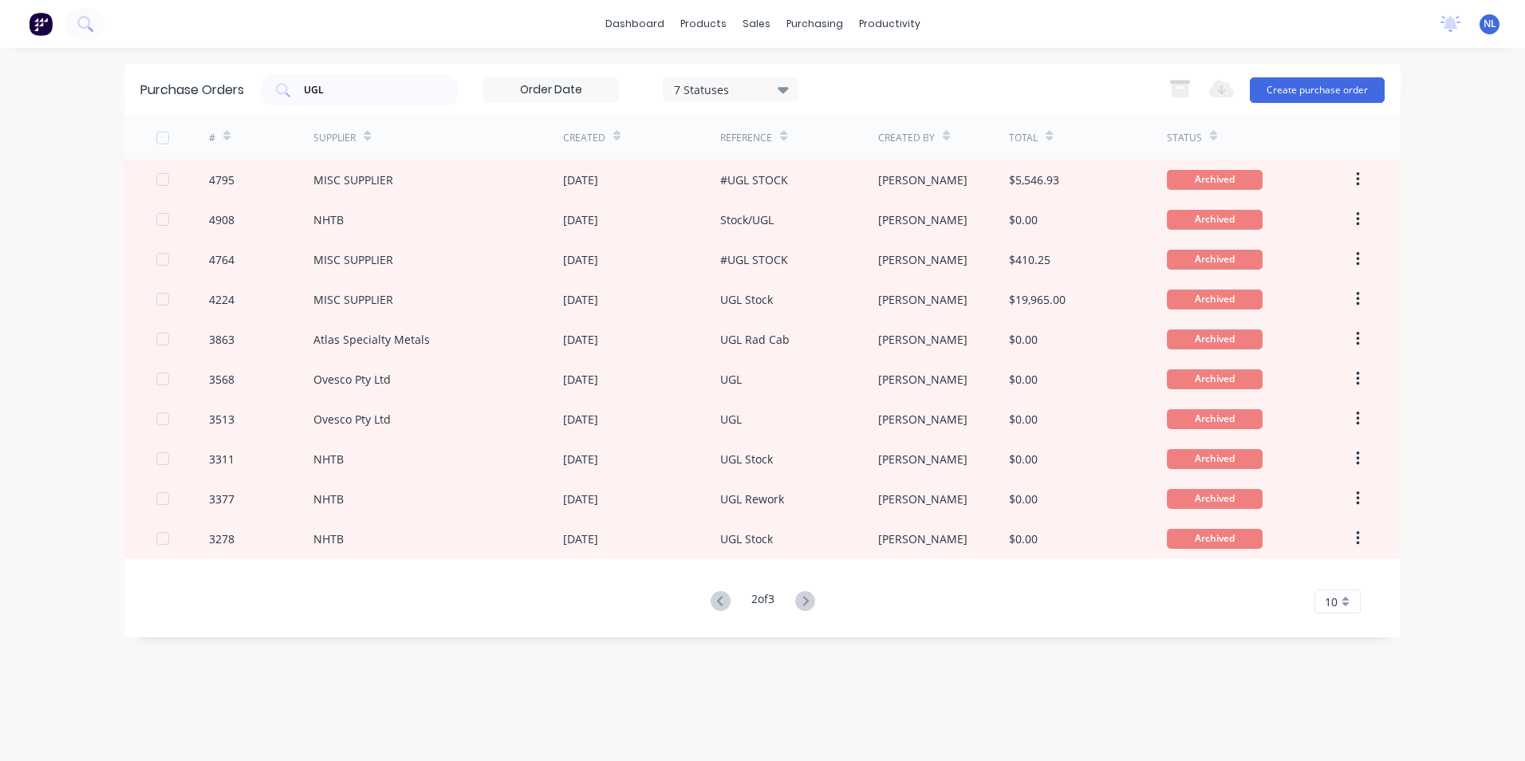
click at [813, 603] on icon at bounding box center [805, 601] width 20 height 20
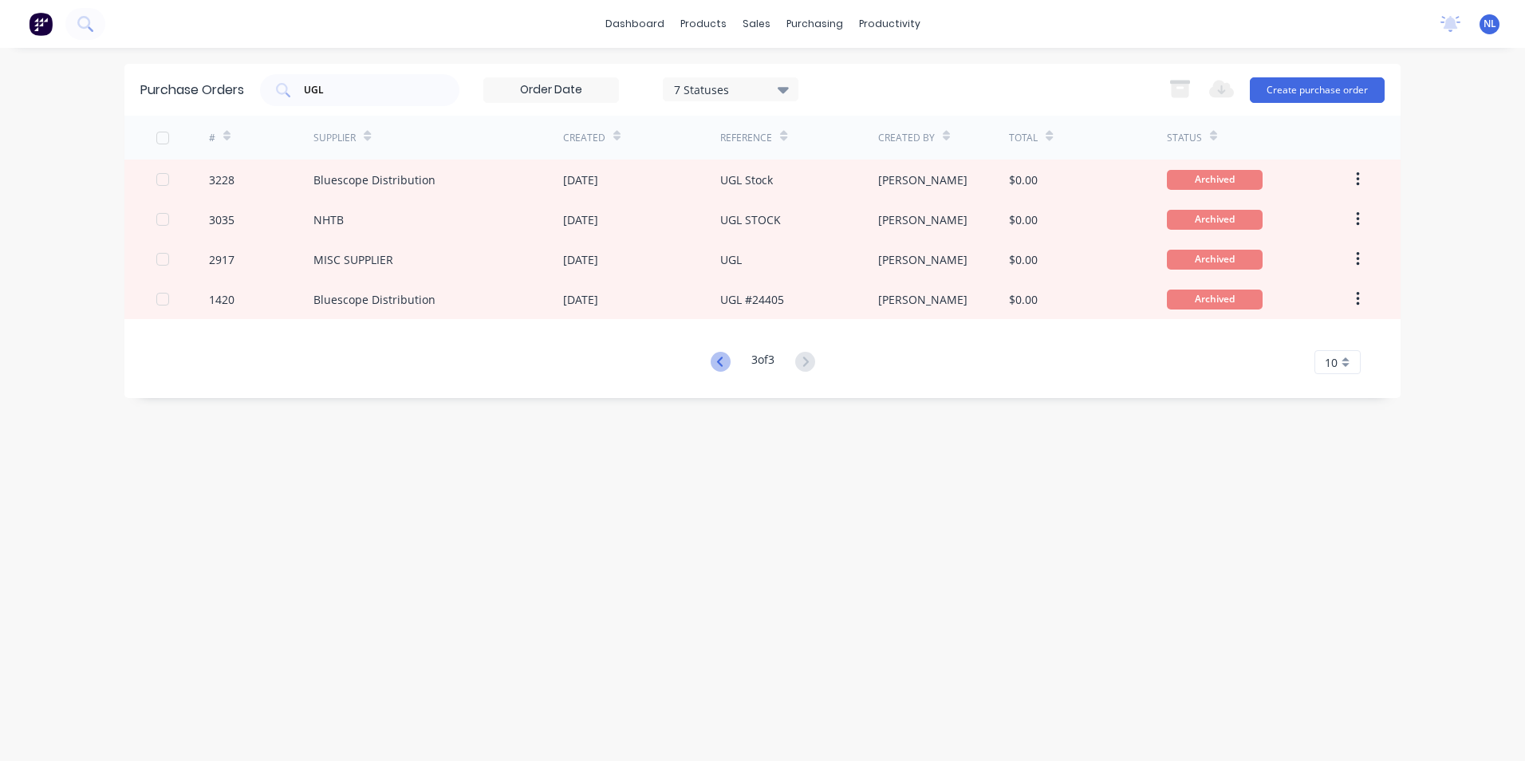
click at [723, 360] on icon at bounding box center [721, 362] width 20 height 20
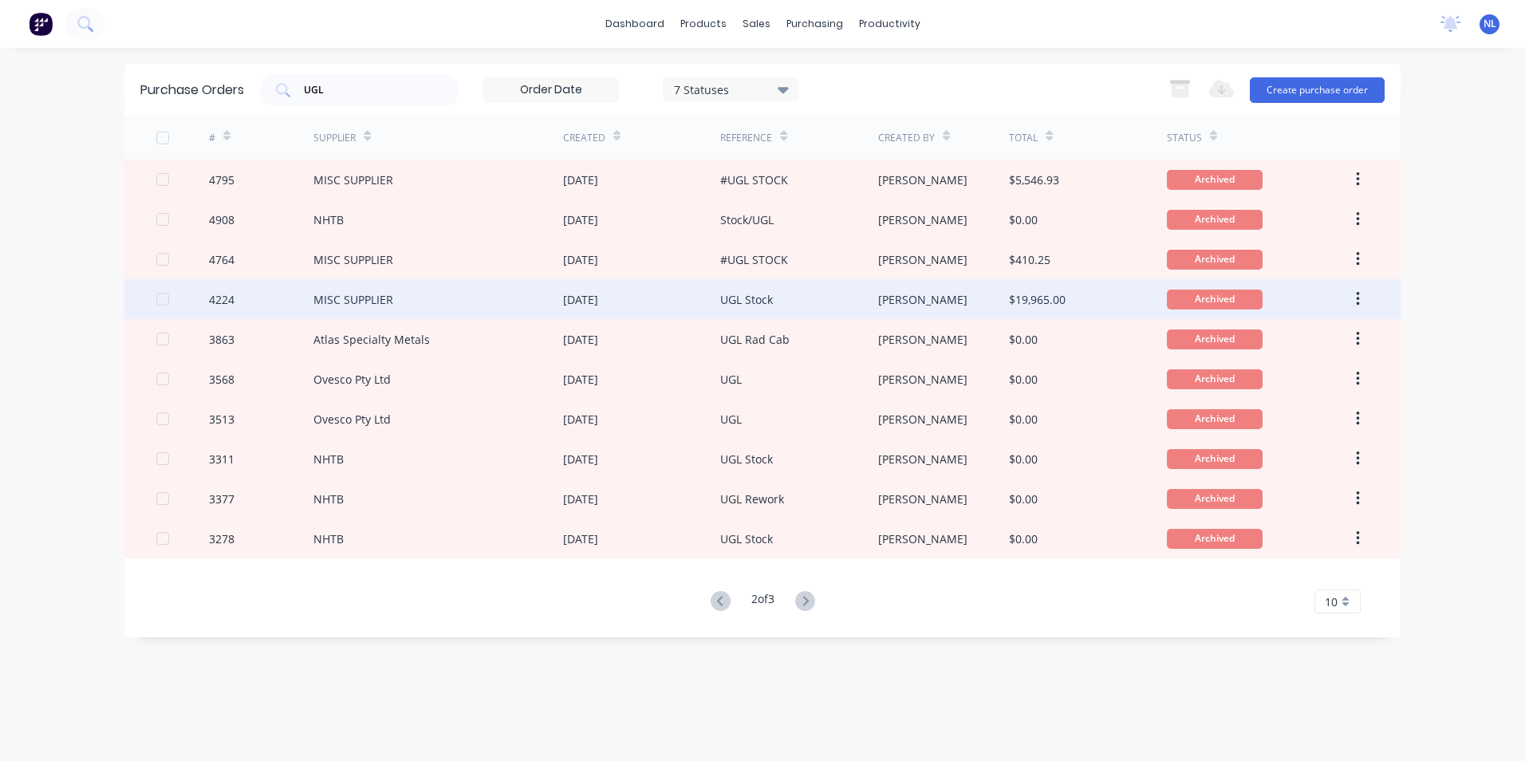
click at [775, 315] on div "UGL Stock" at bounding box center [798, 299] width 157 height 40
type textarea "x"
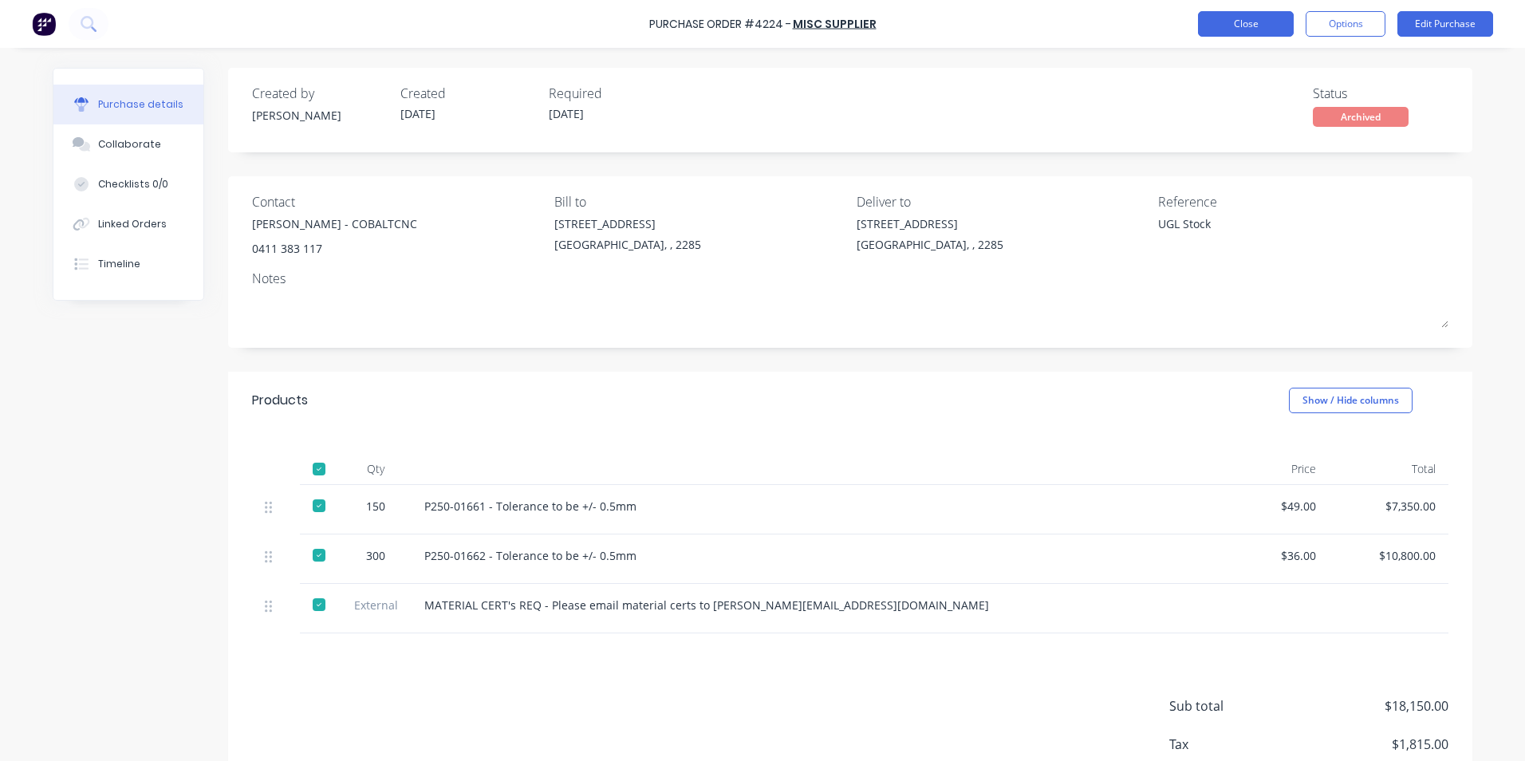
click at [1229, 19] on button "Close" at bounding box center [1246, 24] width 96 height 26
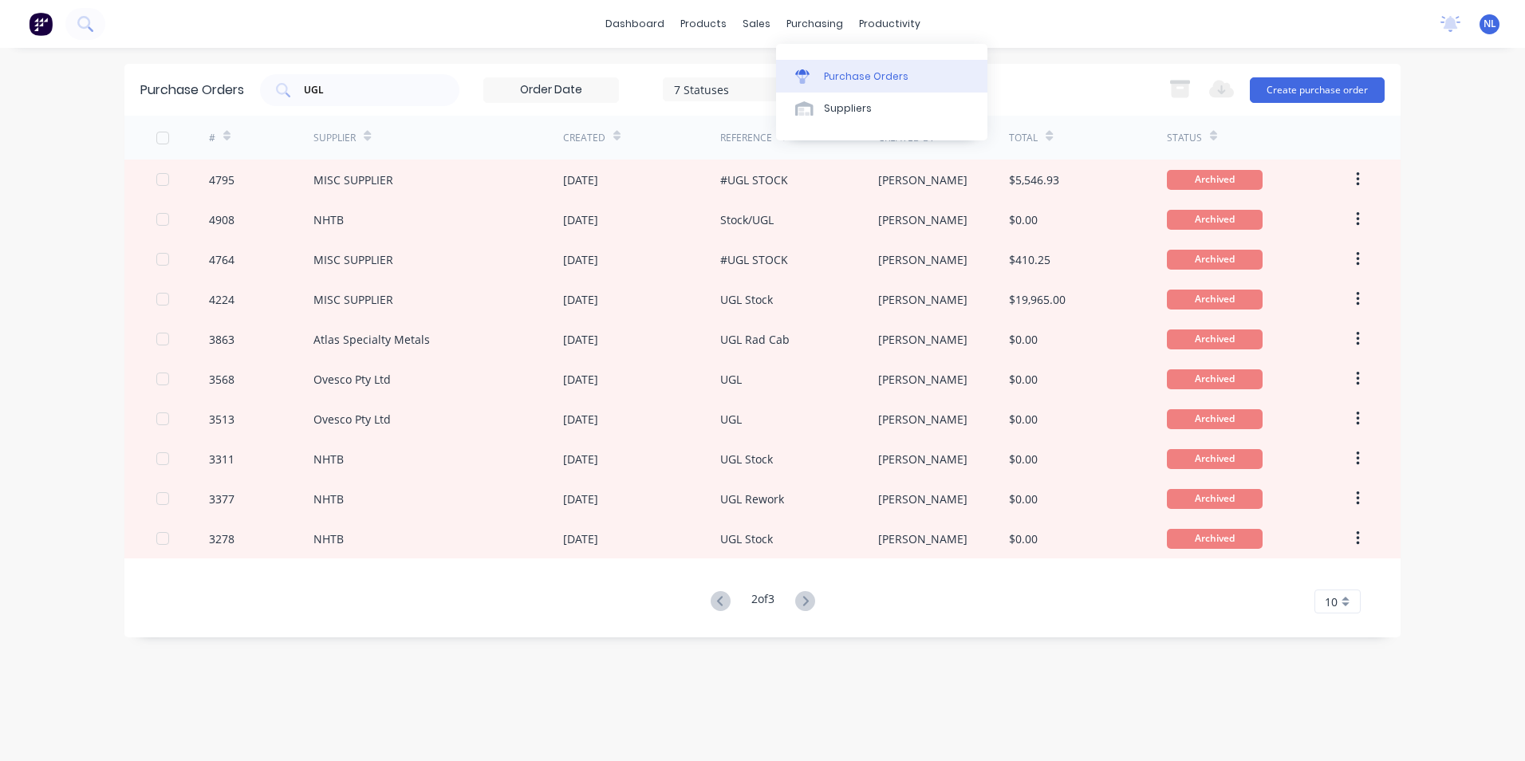
click at [816, 70] on div at bounding box center [807, 76] width 24 height 14
drag, startPoint x: 419, startPoint y: 87, endPoint x: 116, endPoint y: 87, distance: 302.3
click at [119, 87] on div "dashboard products sales purchasing productivity dashboard products Product Cat…" at bounding box center [762, 380] width 1525 height 761
type input "UNISTRUT"
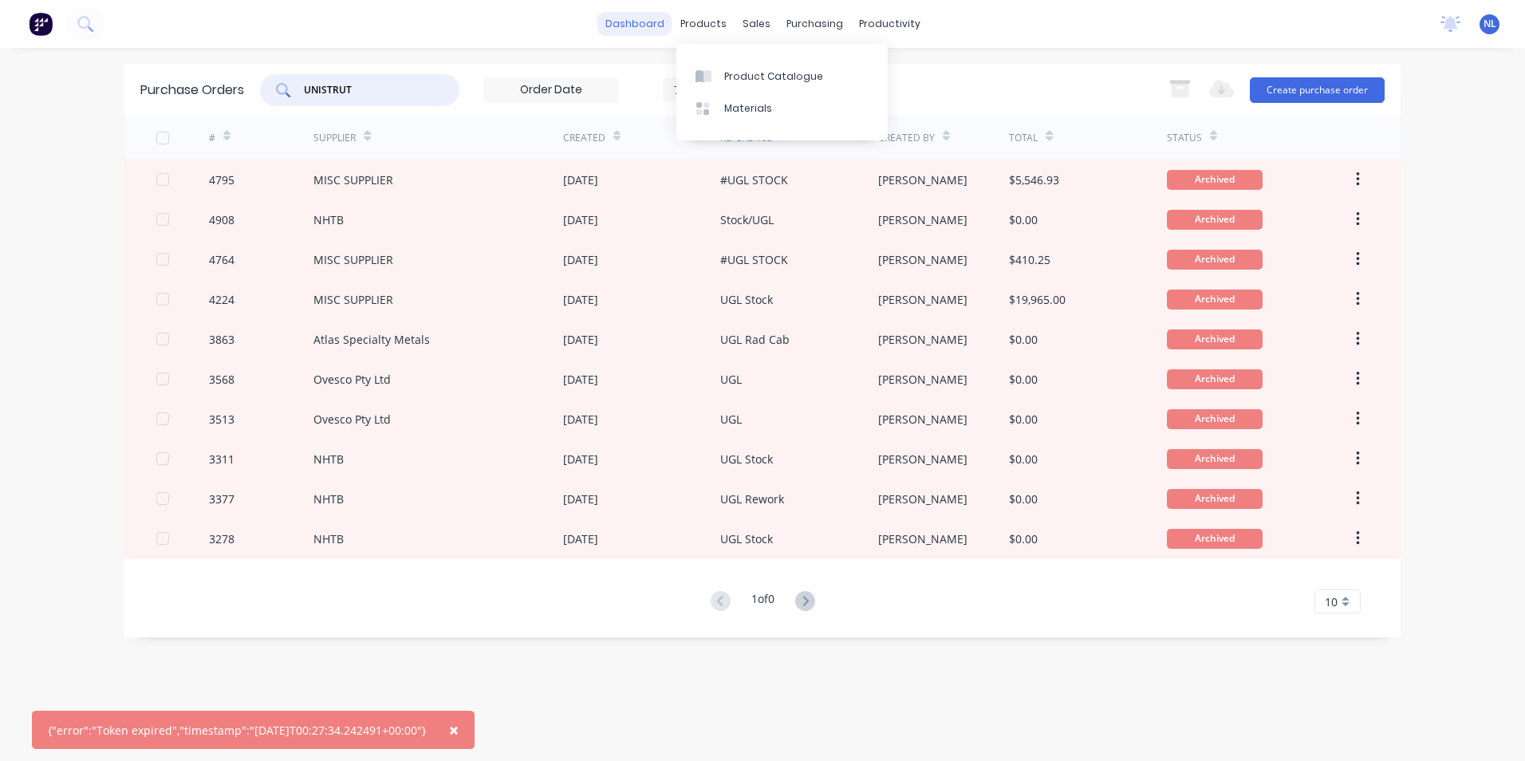
click at [622, 18] on link "dashboard" at bounding box center [634, 24] width 75 height 24
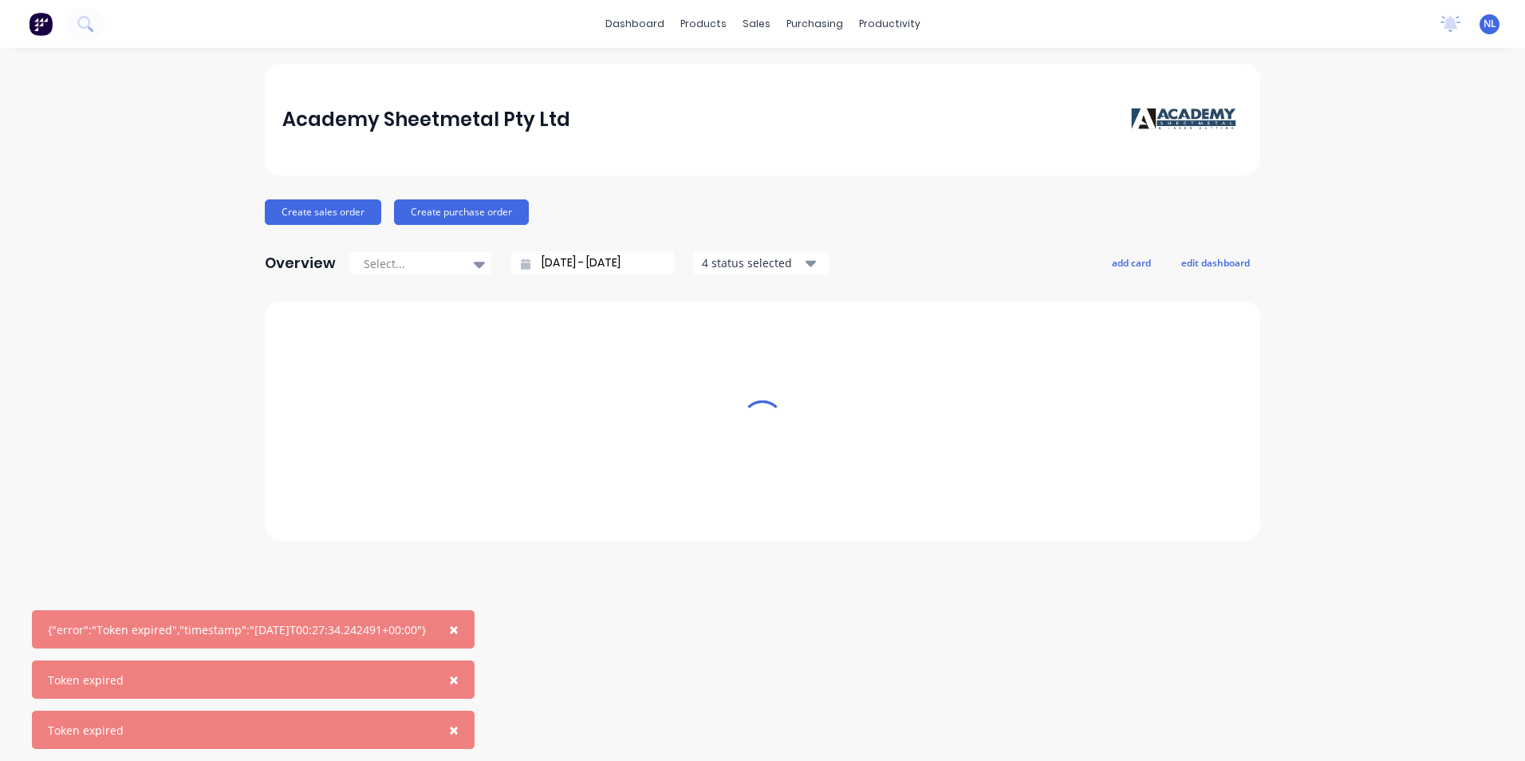
click at [39, 24] on img at bounding box center [41, 24] width 24 height 24
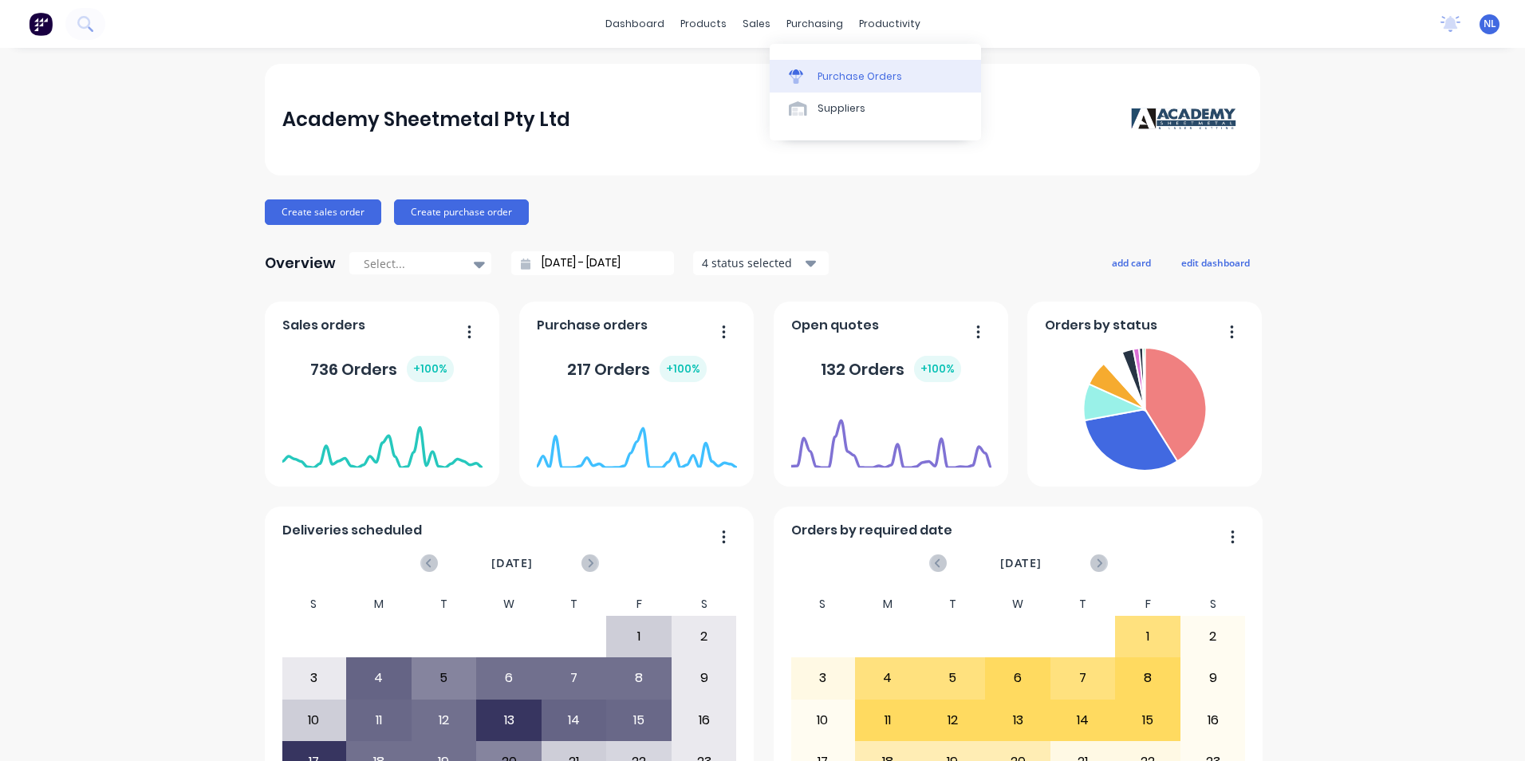
click at [824, 84] on link "Purchase Orders" at bounding box center [875, 76] width 211 height 32
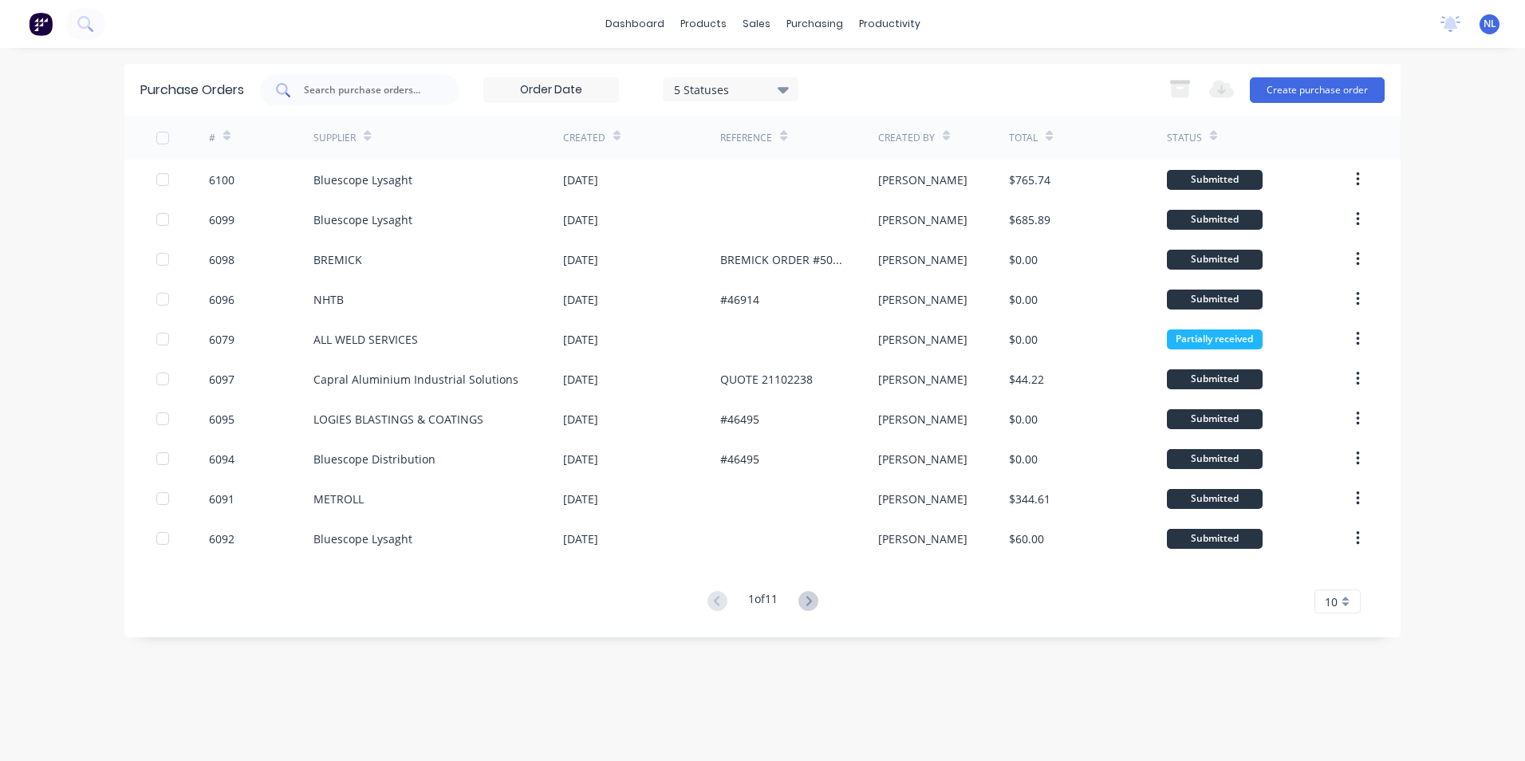
click at [435, 92] on div at bounding box center [359, 90] width 199 height 32
type input "UNISTRUT"
